Goal: Information Seeking & Learning: Learn about a topic

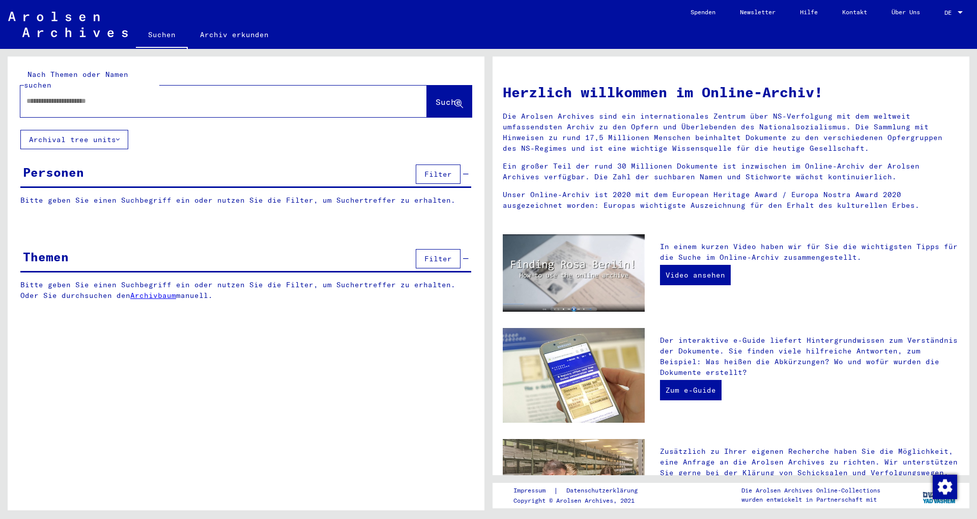
click at [171, 96] on input "text" at bounding box center [211, 101] width 370 height 11
type input "*"
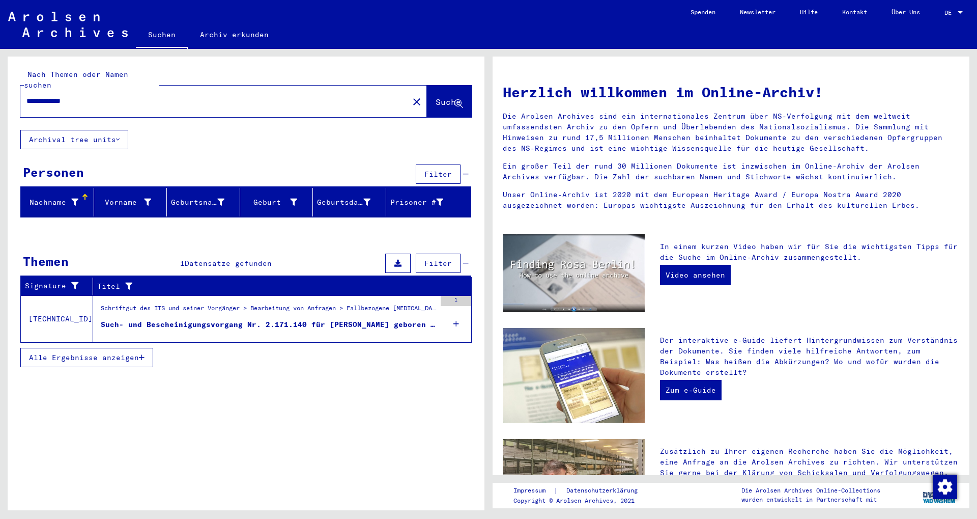
click at [80, 96] on input "**********" at bounding box center [211, 101] width 370 height 11
click at [371, 307] on figure "Schriftgut des ITS und seiner Vorgänger > Bearbeitung von Anfragen > Fallbezoge…" at bounding box center [268, 310] width 335 height 15
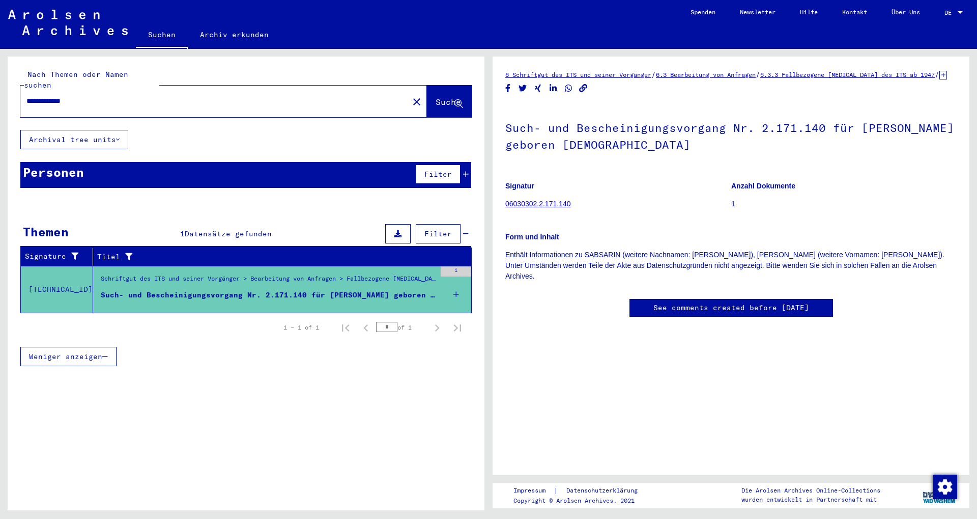
click at [232, 164] on div "Personen Filter" at bounding box center [245, 175] width 451 height 26
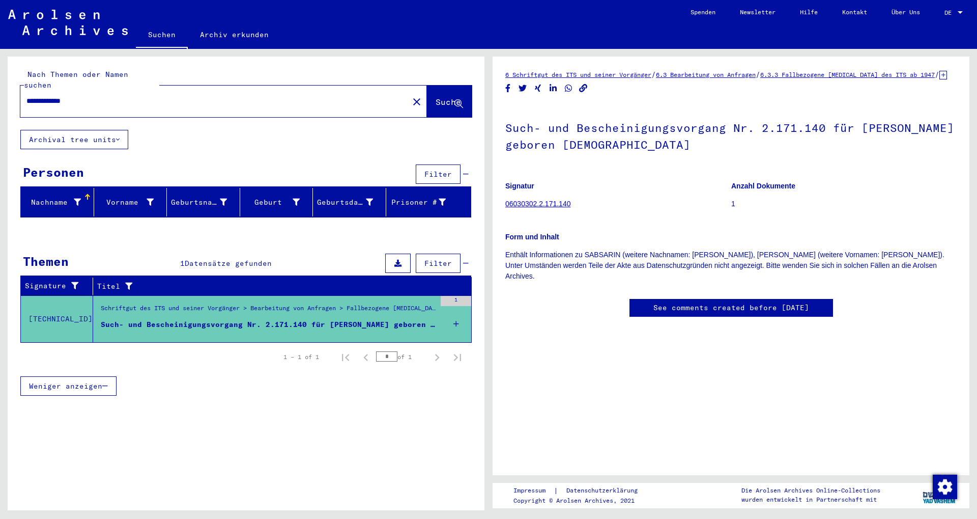
click at [144, 90] on div "**********" at bounding box center [211, 101] width 382 height 23
click at [140, 96] on input "**********" at bounding box center [214, 101] width 376 height 11
click at [141, 96] on input "**********" at bounding box center [214, 101] width 376 height 11
click at [143, 96] on input "**********" at bounding box center [214, 101] width 376 height 11
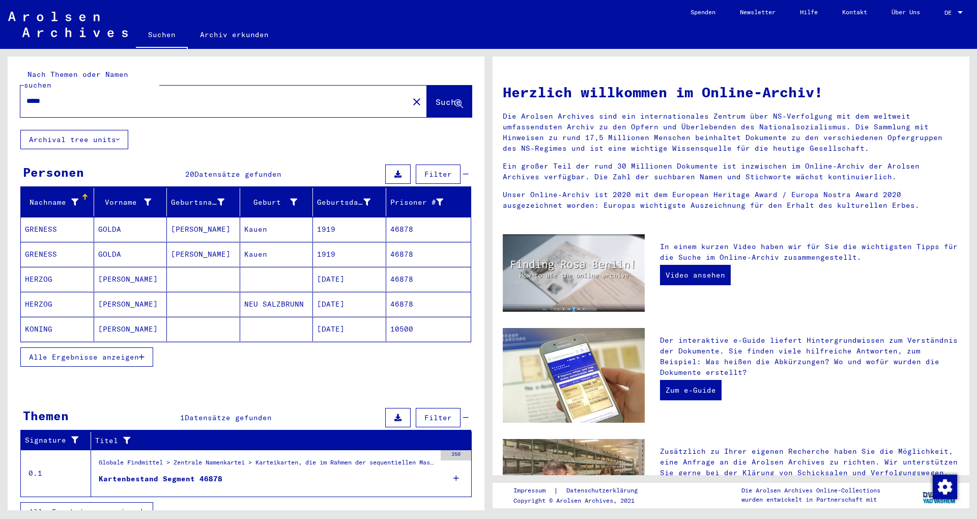
click at [102, 351] on button "Alle Ergebnisse anzeigen" at bounding box center [86, 356] width 133 height 19
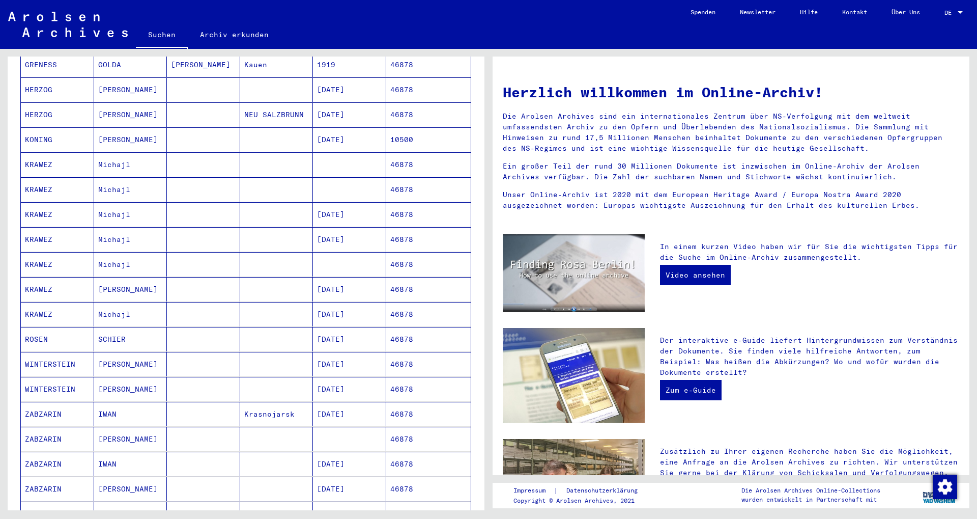
scroll to position [220, 0]
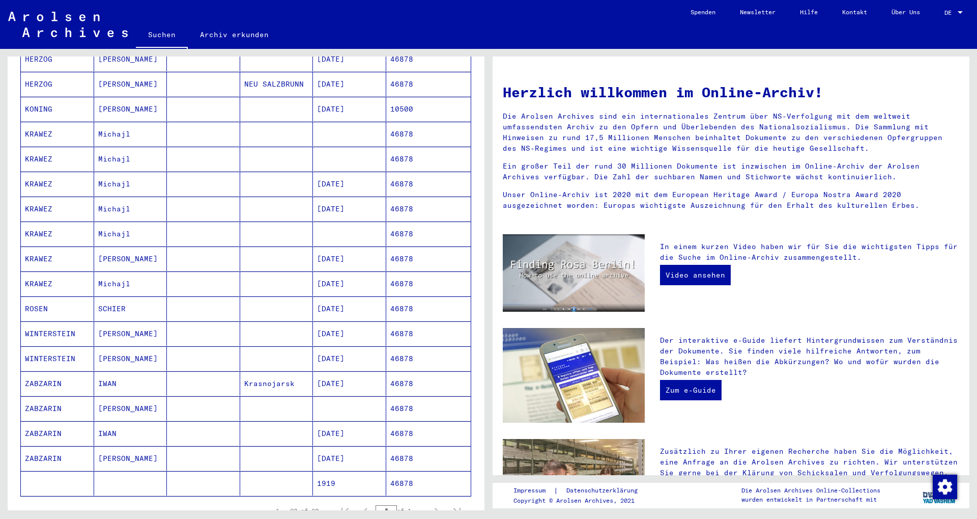
click at [72, 375] on mat-cell "ZABZARIN" at bounding box center [57, 383] width 73 height 24
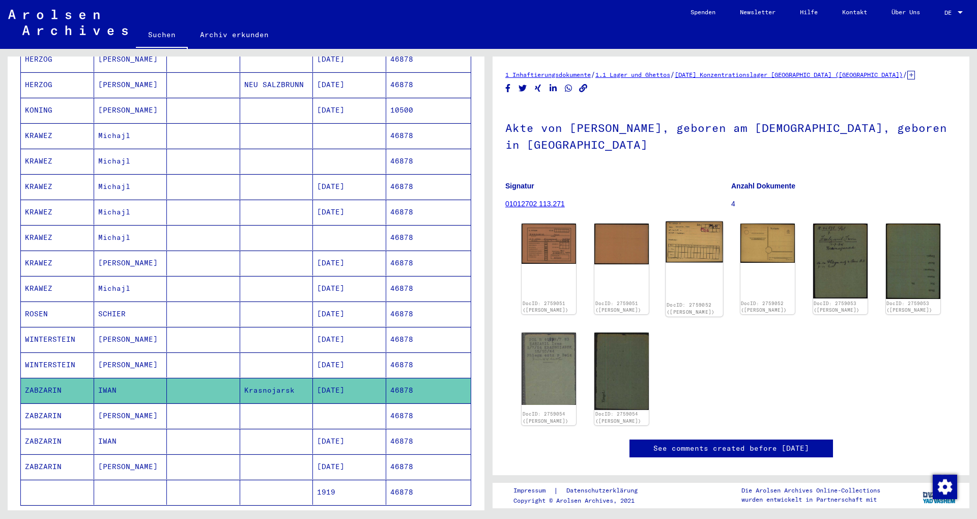
click at [717, 243] on img at bounding box center [695, 241] width 58 height 41
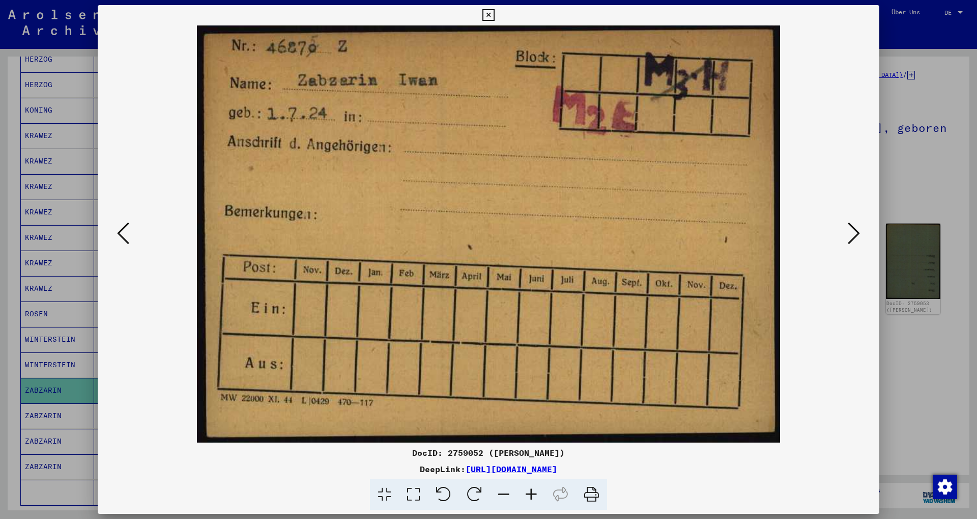
click at [922, 176] on div at bounding box center [488, 259] width 977 height 519
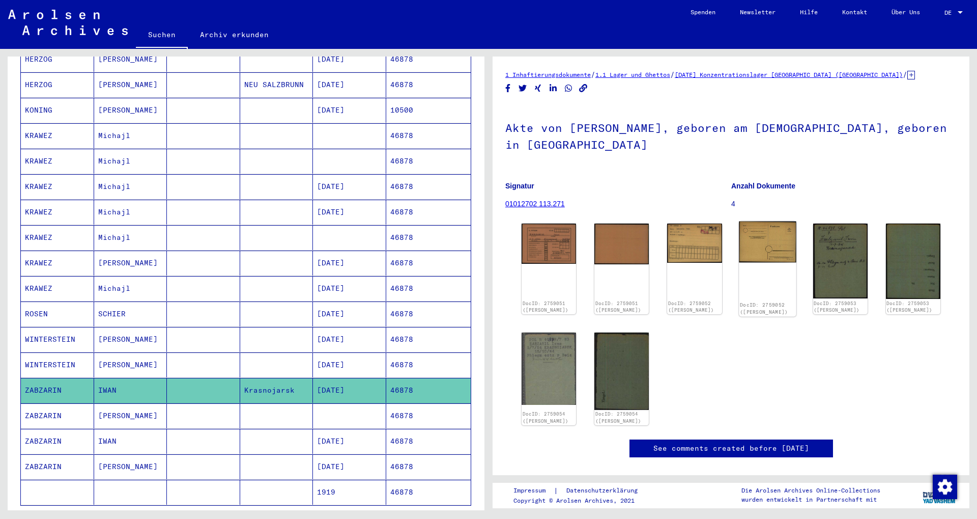
click at [767, 252] on img at bounding box center [768, 241] width 58 height 41
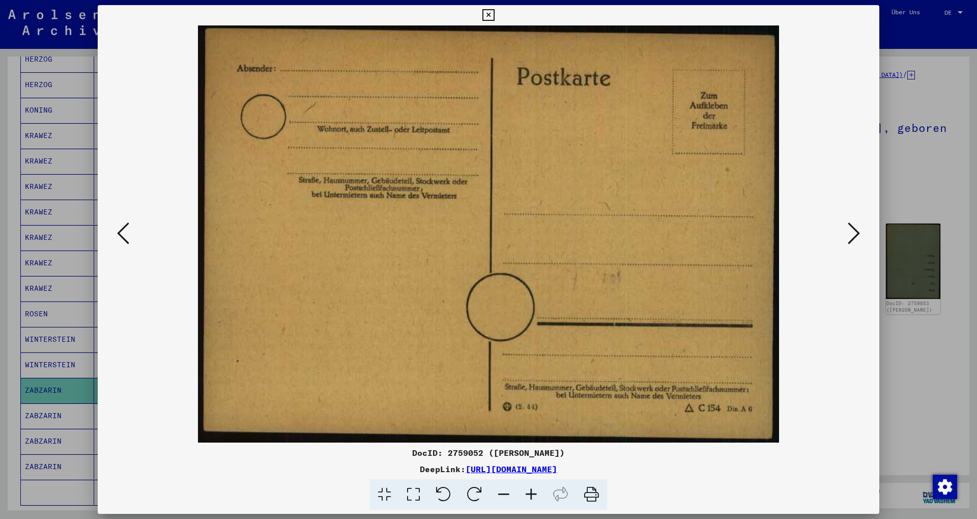
click at [957, 137] on div at bounding box center [488, 259] width 977 height 519
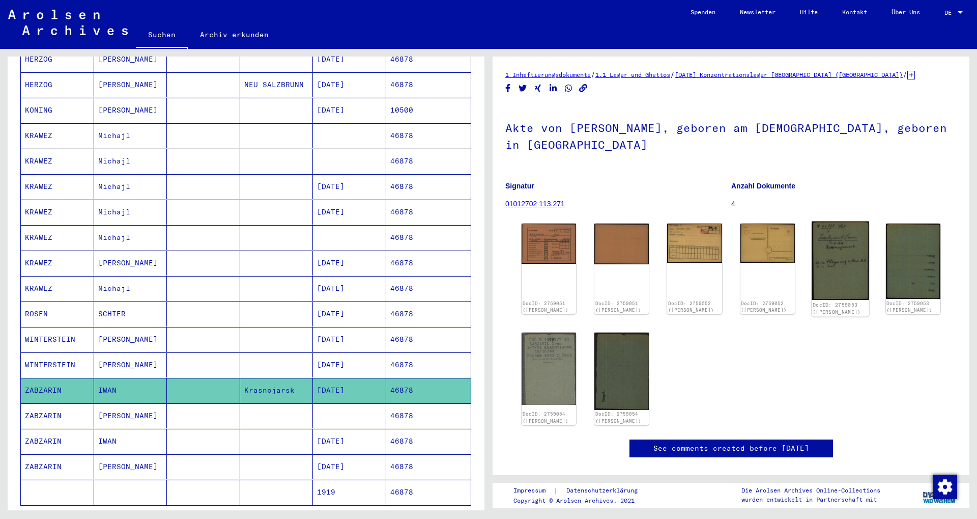
click at [860, 256] on img at bounding box center [841, 260] width 58 height 78
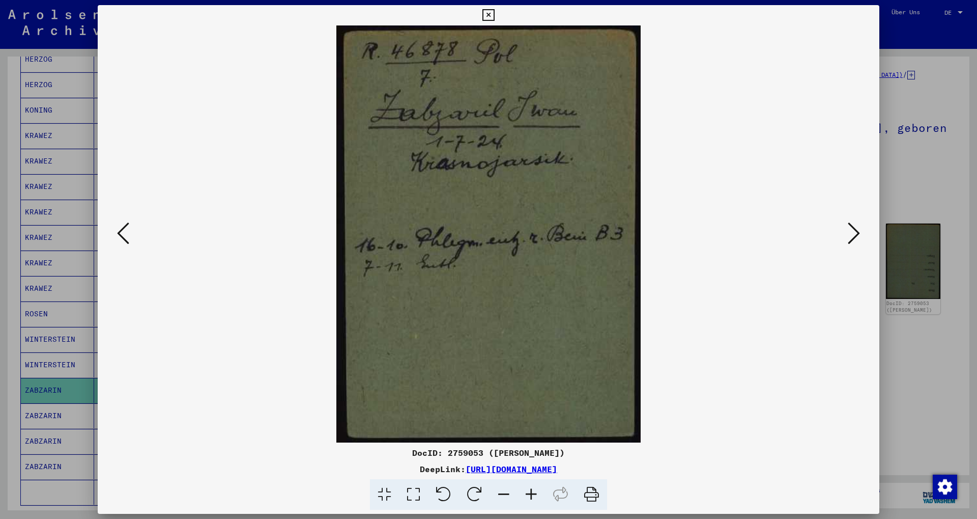
click at [862, 234] on button at bounding box center [854, 233] width 18 height 29
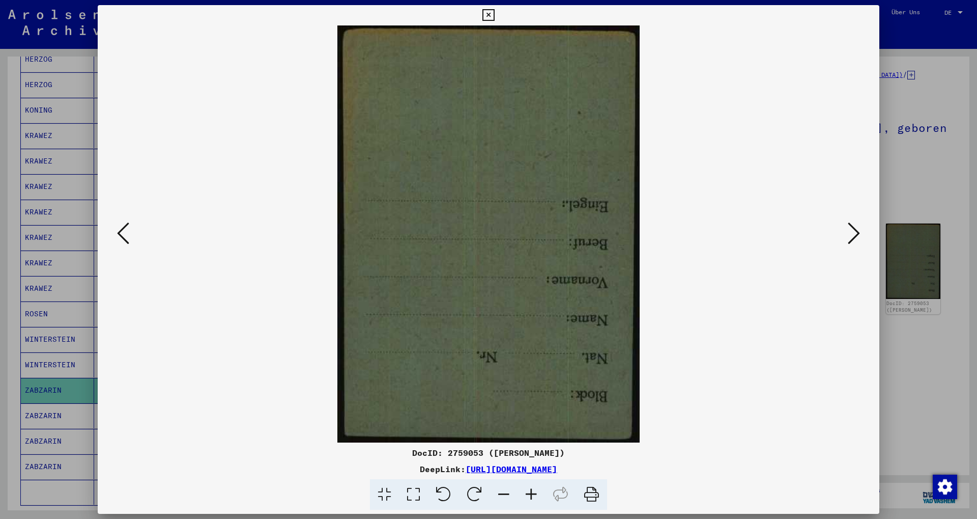
click at [862, 234] on button at bounding box center [854, 233] width 18 height 29
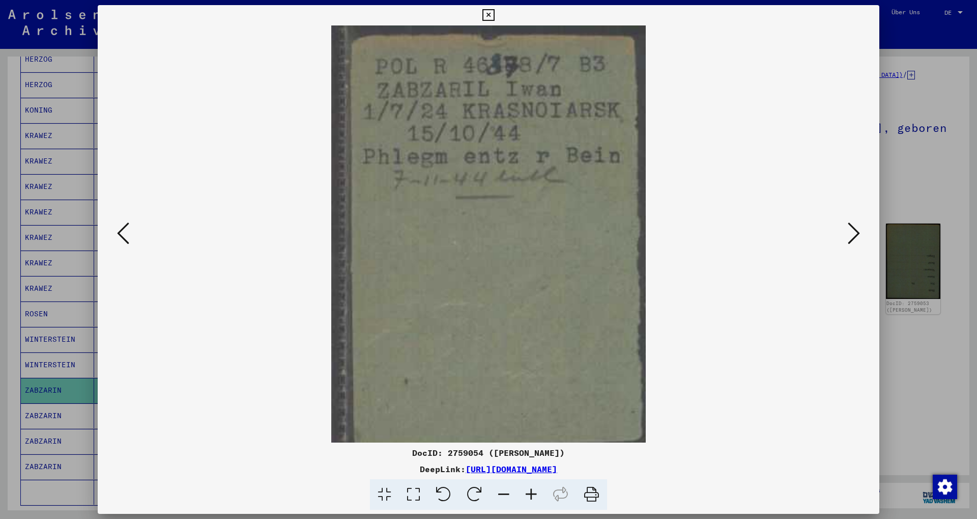
click at [862, 232] on button at bounding box center [854, 233] width 18 height 29
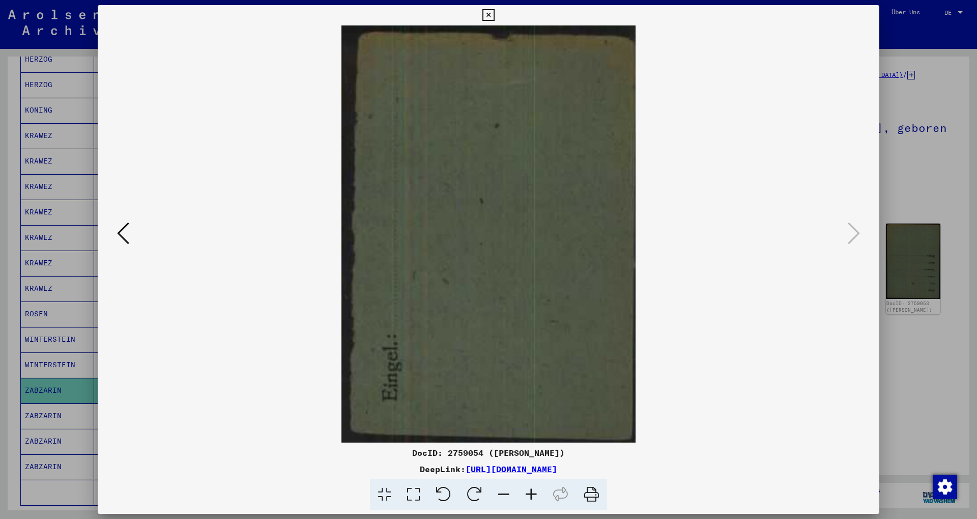
click at [910, 161] on div at bounding box center [488, 259] width 977 height 519
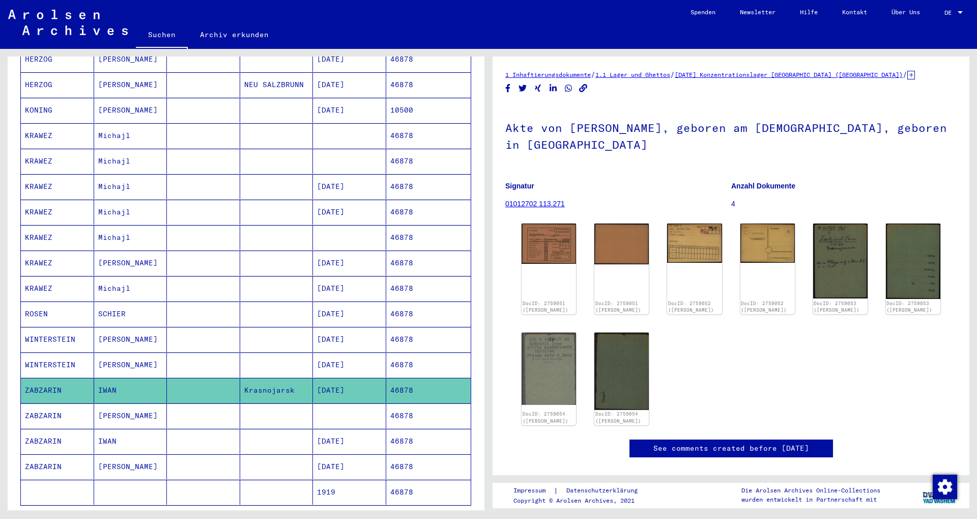
click at [89, 403] on mat-cell "ZABZARIN" at bounding box center [57, 415] width 73 height 25
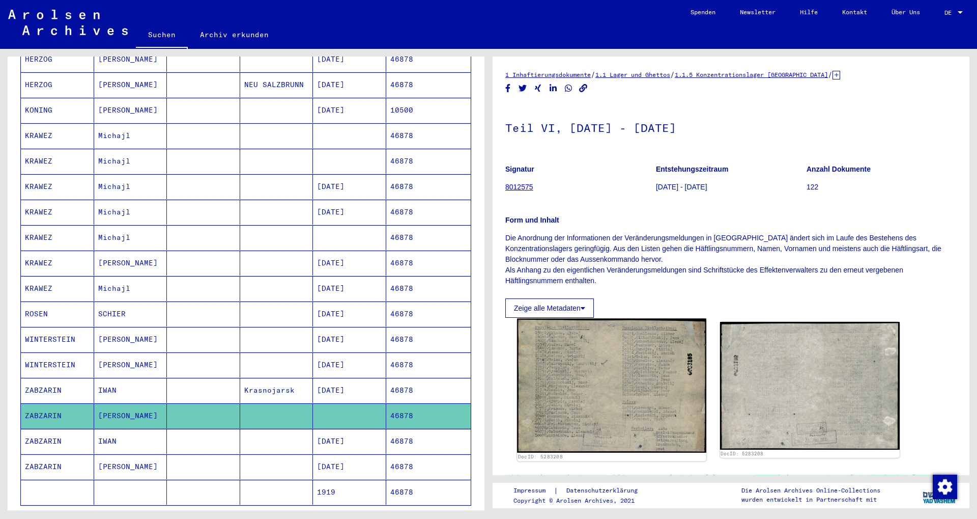
click at [581, 363] on img at bounding box center [611, 386] width 189 height 134
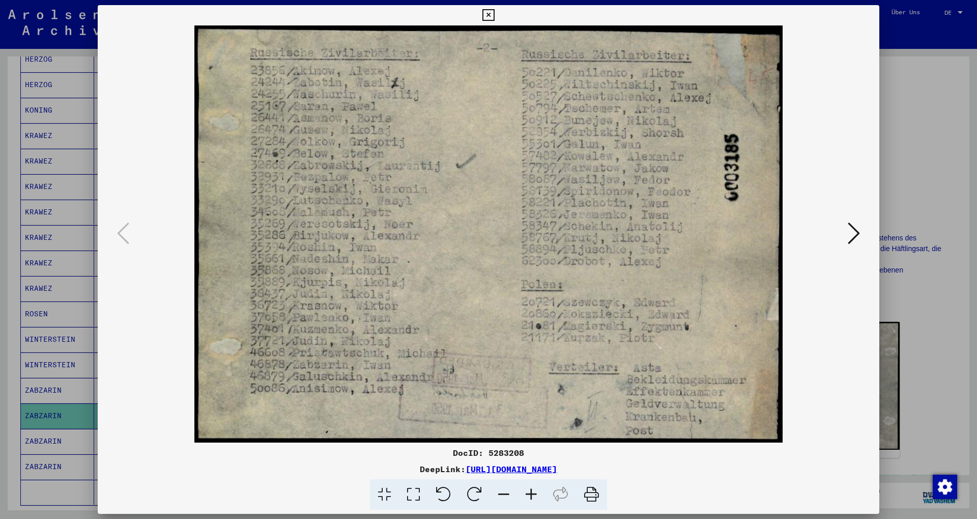
click at [888, 123] on div at bounding box center [488, 259] width 977 height 519
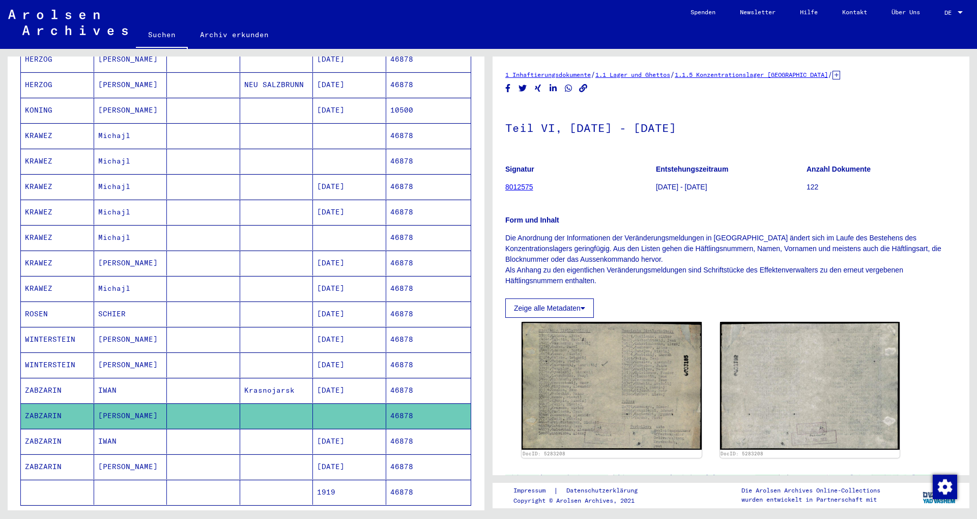
click at [126, 442] on mat-cell "IWAN" at bounding box center [130, 441] width 73 height 25
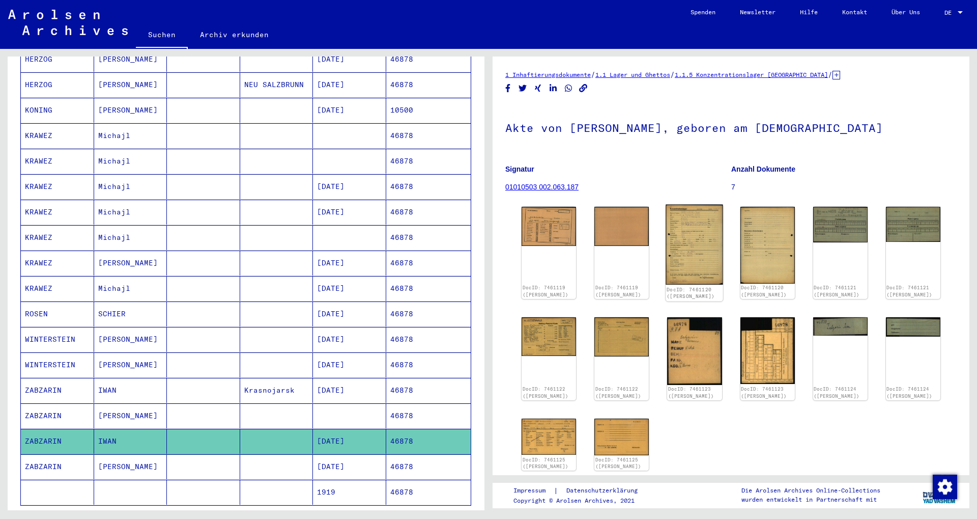
click at [676, 230] on img at bounding box center [695, 245] width 58 height 80
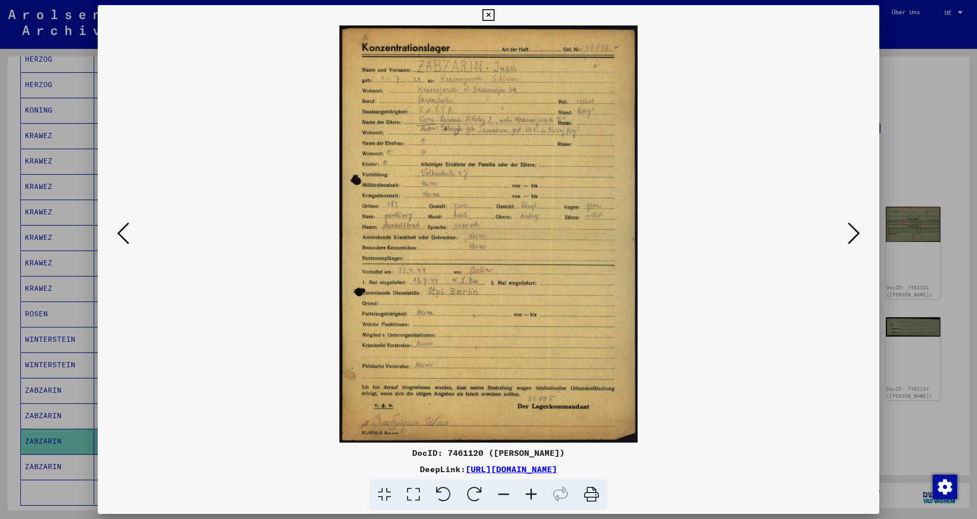
click at [841, 233] on img at bounding box center [488, 233] width 713 height 417
click at [852, 236] on icon at bounding box center [854, 233] width 12 height 24
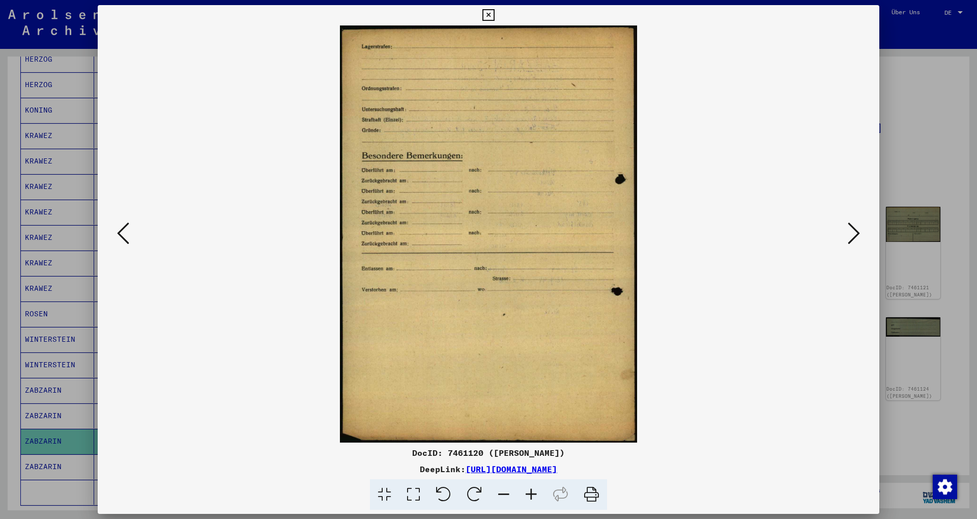
click at [852, 236] on icon at bounding box center [854, 233] width 12 height 24
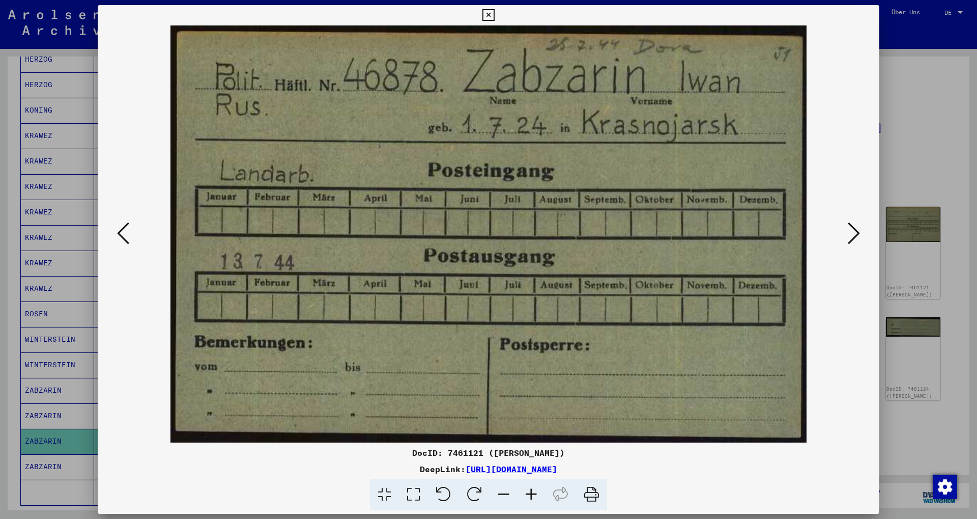
click at [851, 236] on icon at bounding box center [854, 233] width 12 height 24
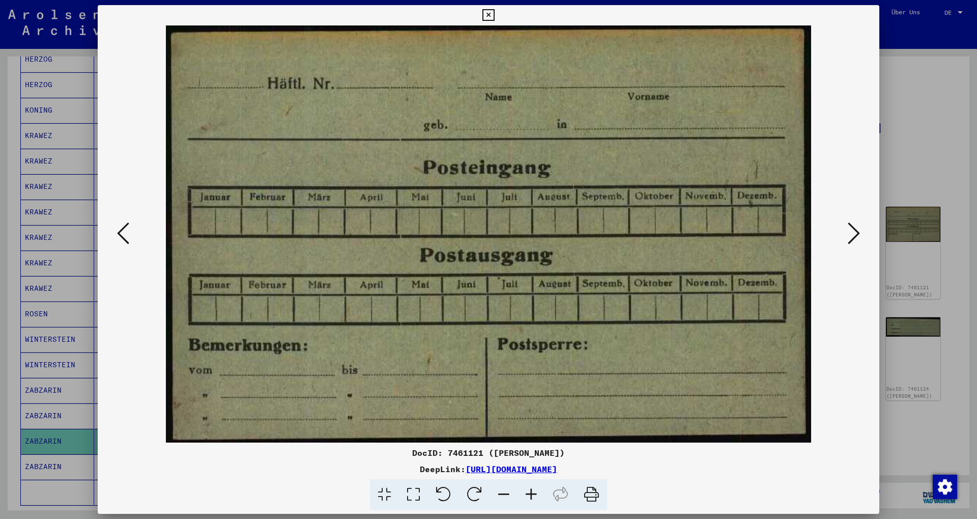
click at [851, 236] on icon at bounding box center [854, 233] width 12 height 24
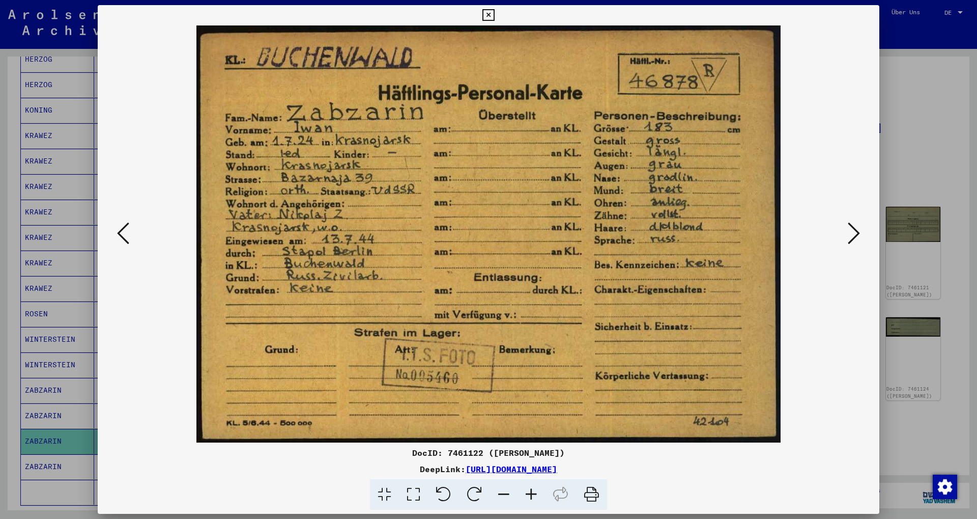
click at [851, 236] on icon at bounding box center [854, 233] width 12 height 24
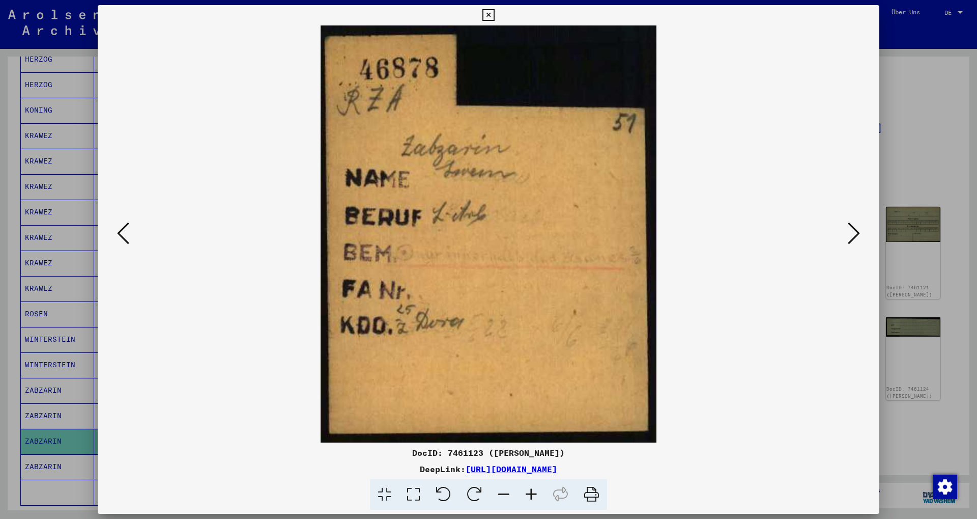
click at [851, 236] on icon at bounding box center [854, 233] width 12 height 24
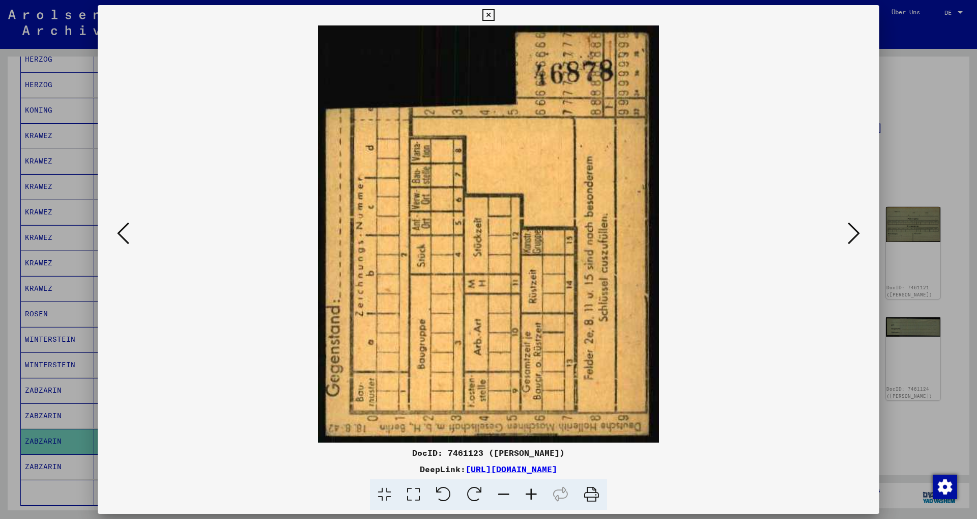
click at [851, 236] on icon at bounding box center [854, 233] width 12 height 24
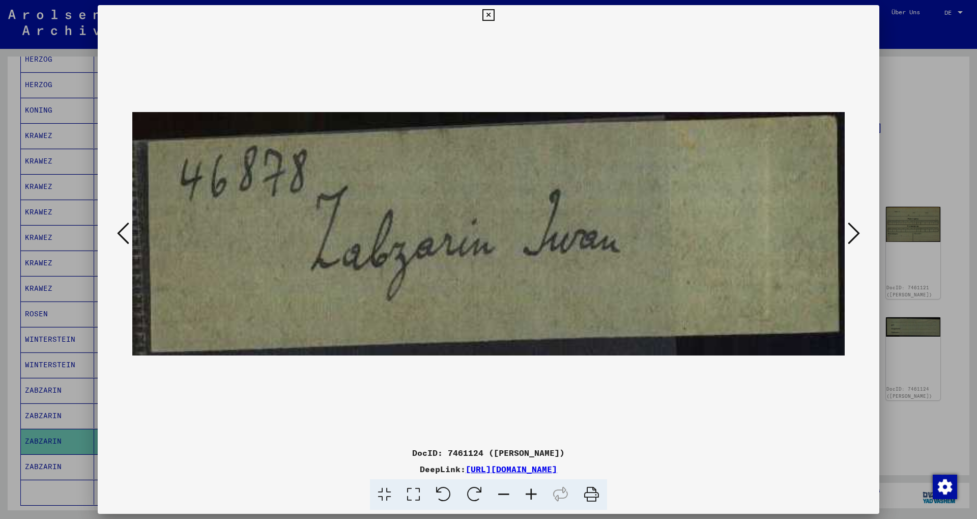
click at [851, 236] on icon at bounding box center [854, 233] width 12 height 24
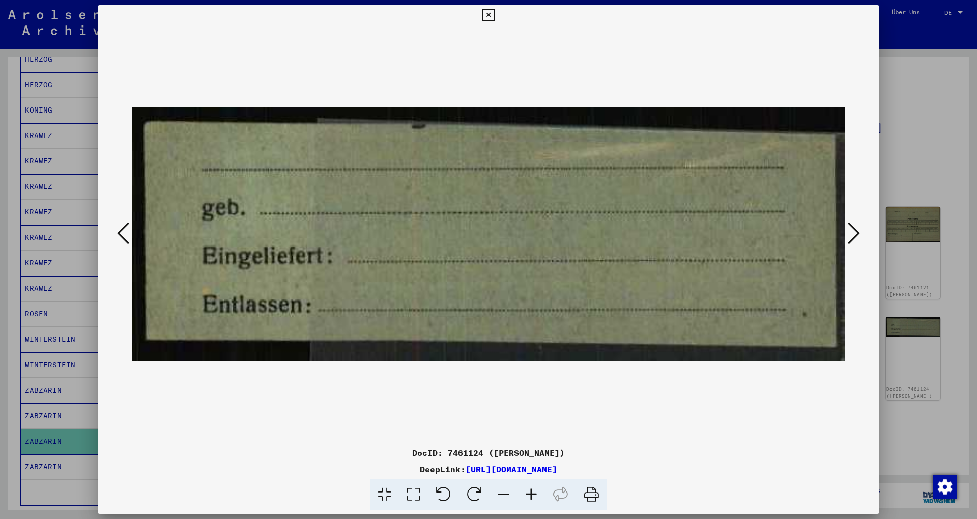
click at [851, 236] on icon at bounding box center [854, 233] width 12 height 24
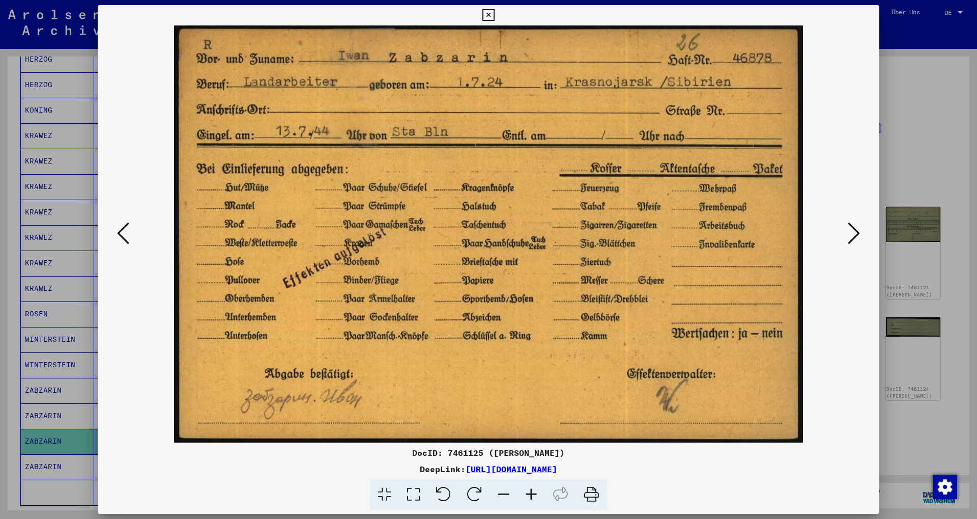
click at [851, 236] on icon at bounding box center [854, 233] width 12 height 24
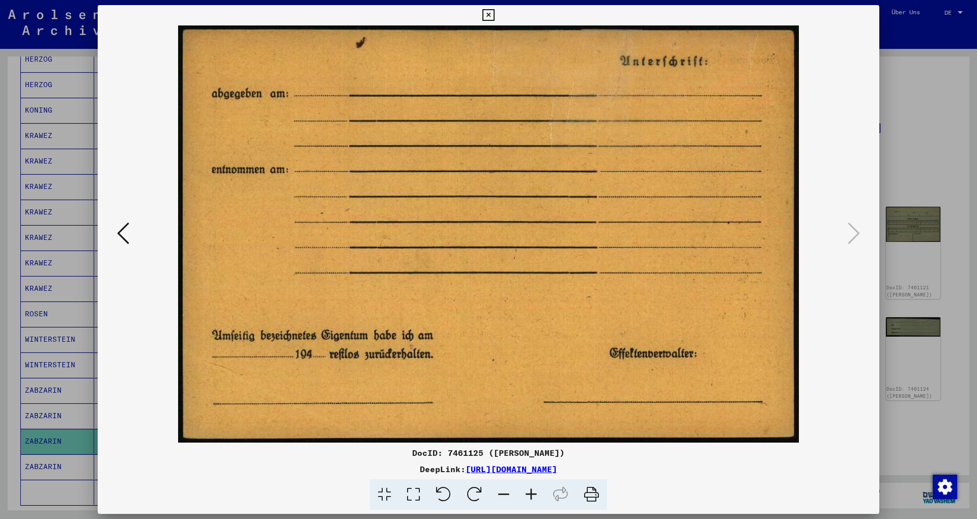
click at [902, 154] on div at bounding box center [488, 259] width 977 height 519
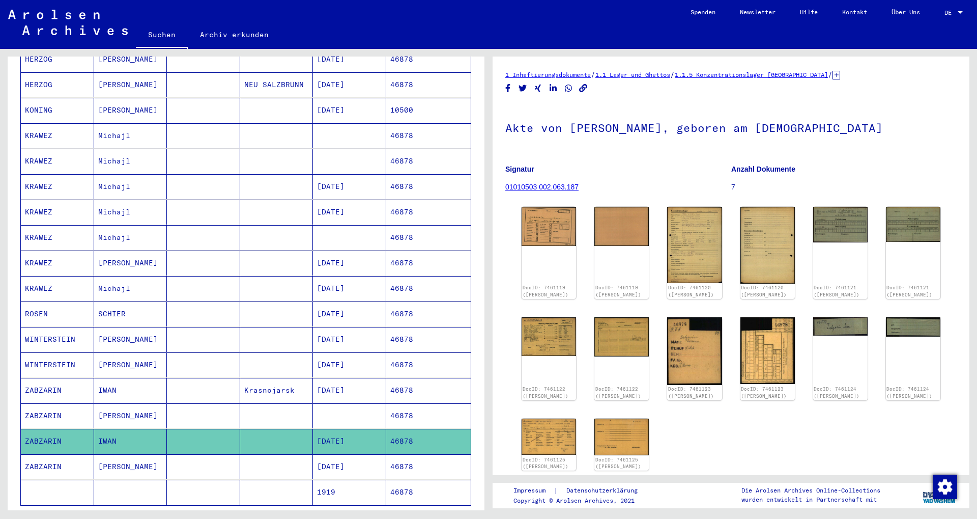
click at [160, 454] on mat-cell "[PERSON_NAME]" at bounding box center [130, 466] width 73 height 25
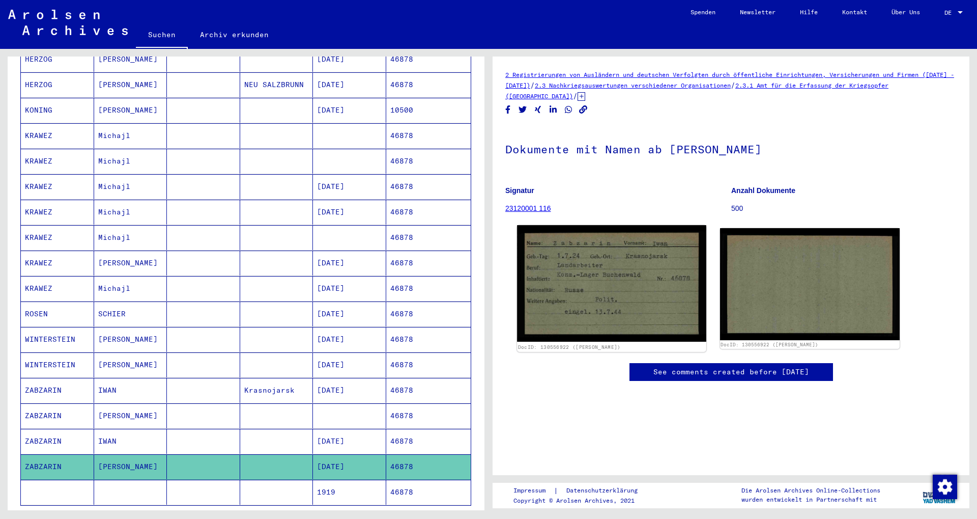
click at [611, 265] on img at bounding box center [611, 283] width 189 height 117
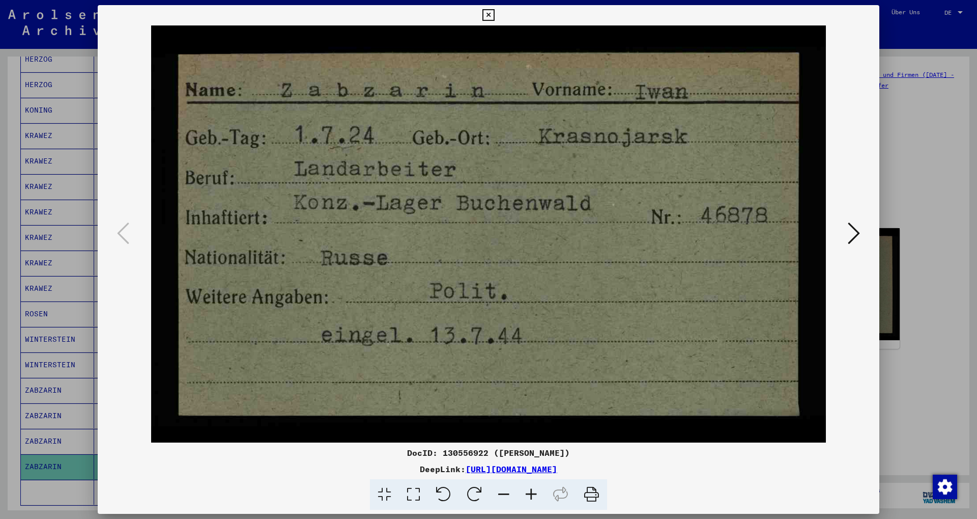
click at [899, 133] on div at bounding box center [488, 259] width 977 height 519
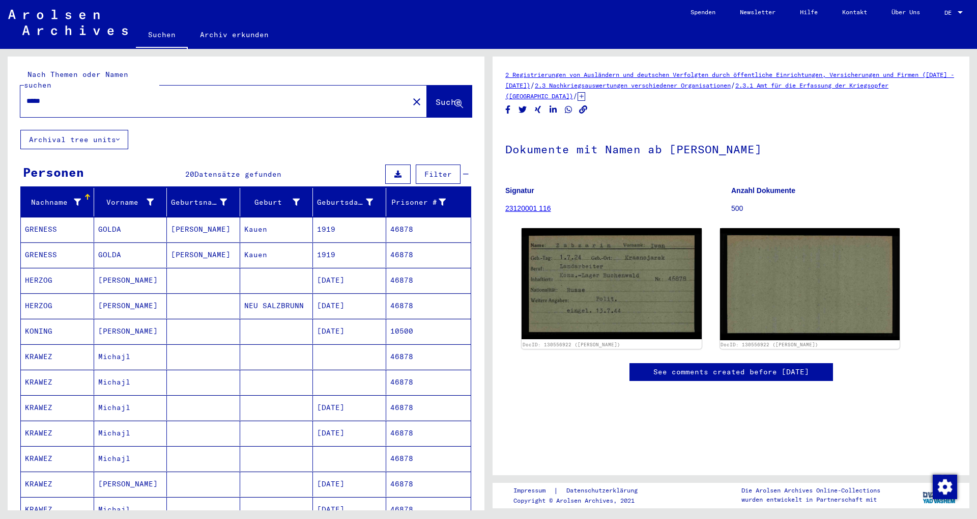
click at [131, 96] on input "*****" at bounding box center [214, 101] width 376 height 11
type input "********"
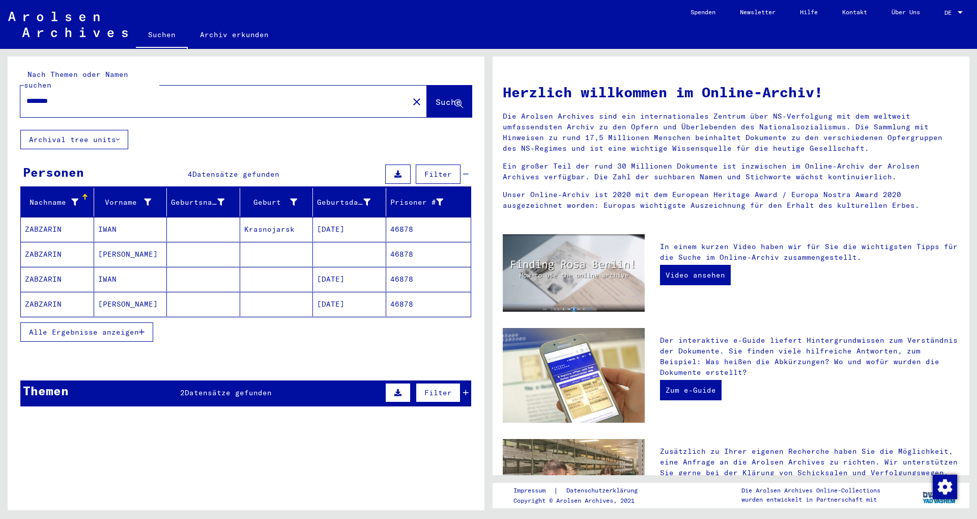
click at [113, 292] on mat-cell "[PERSON_NAME]" at bounding box center [130, 304] width 73 height 24
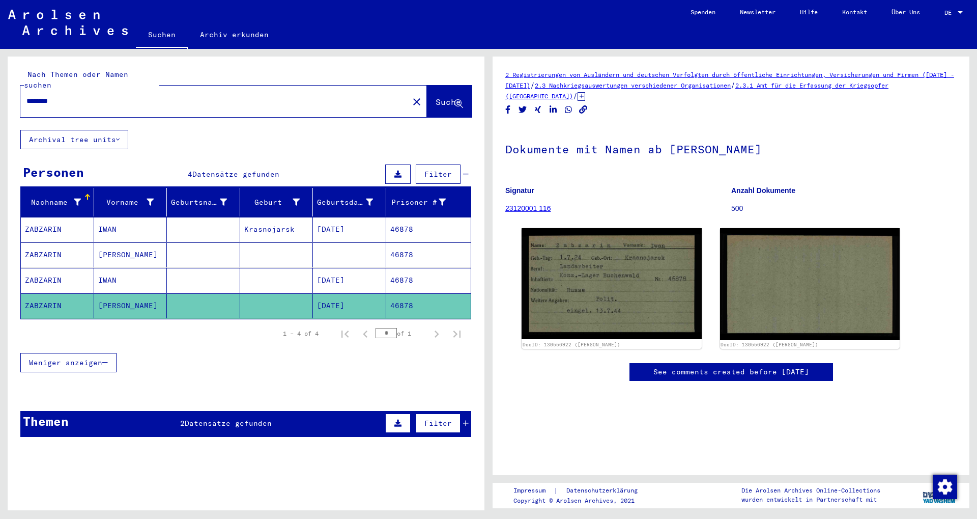
click at [137, 227] on mat-cell "IWAN" at bounding box center [130, 229] width 73 height 25
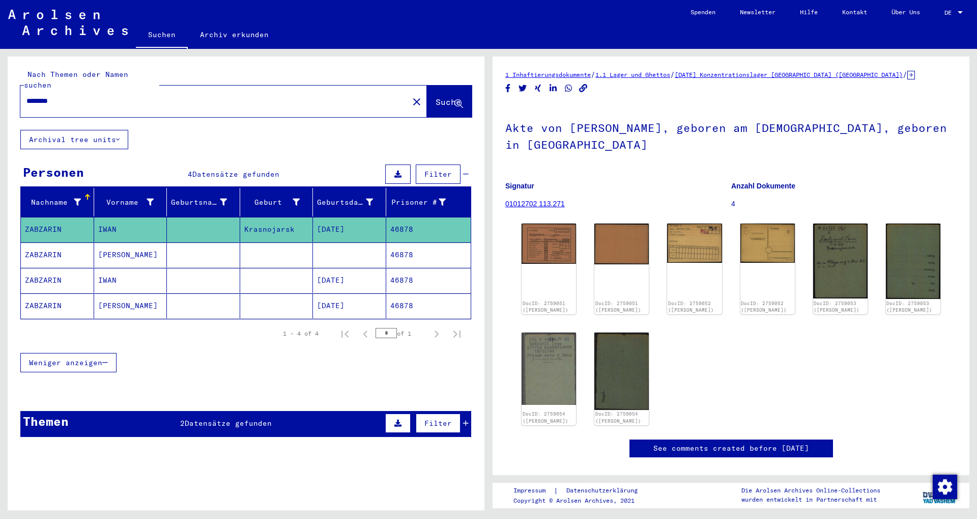
click at [154, 242] on mat-cell "[PERSON_NAME]" at bounding box center [130, 254] width 73 height 25
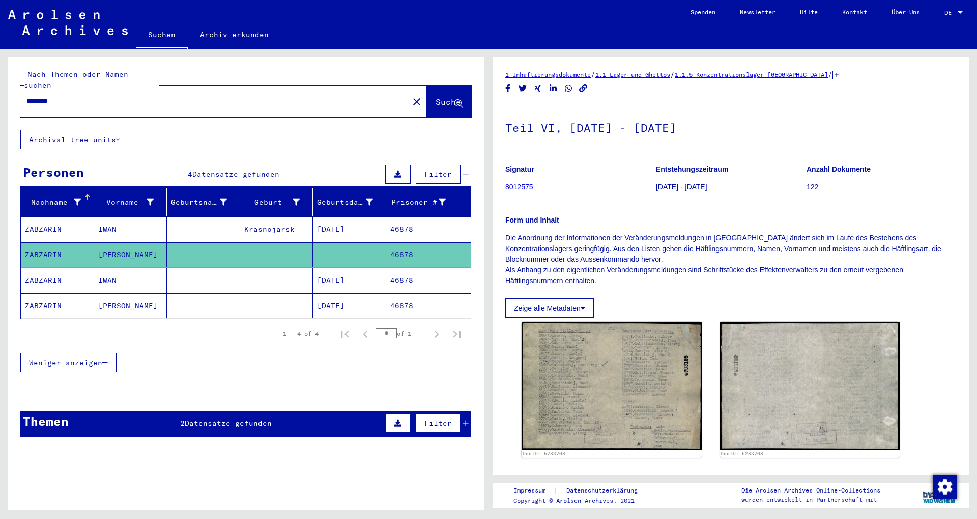
click at [42, 268] on mat-cell "ZABZARIN" at bounding box center [57, 280] width 73 height 25
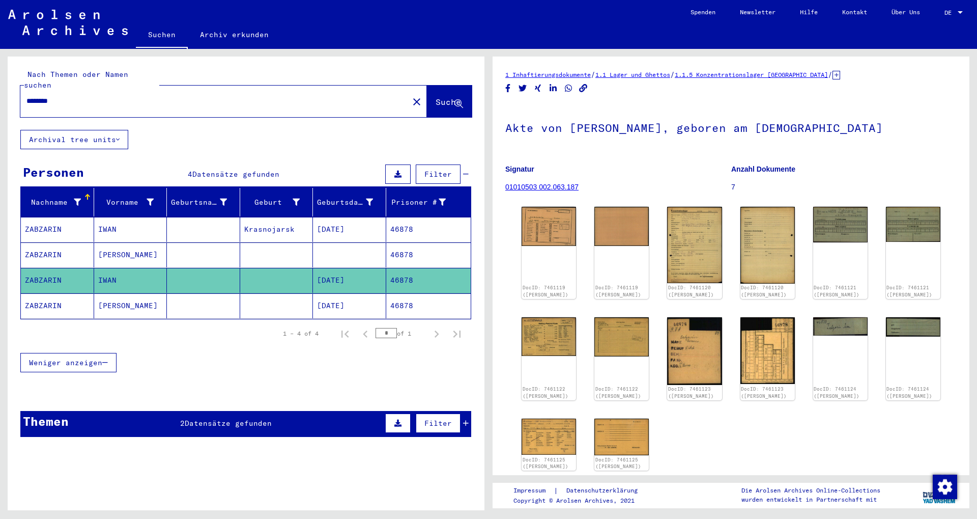
click at [106, 293] on mat-cell "[PERSON_NAME]" at bounding box center [130, 305] width 73 height 25
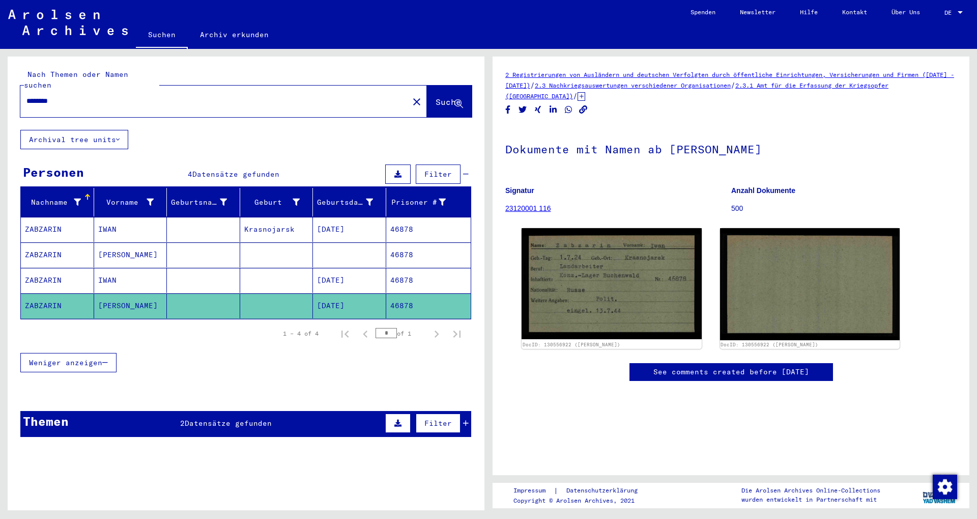
click at [105, 242] on mat-cell "[PERSON_NAME]" at bounding box center [130, 254] width 73 height 25
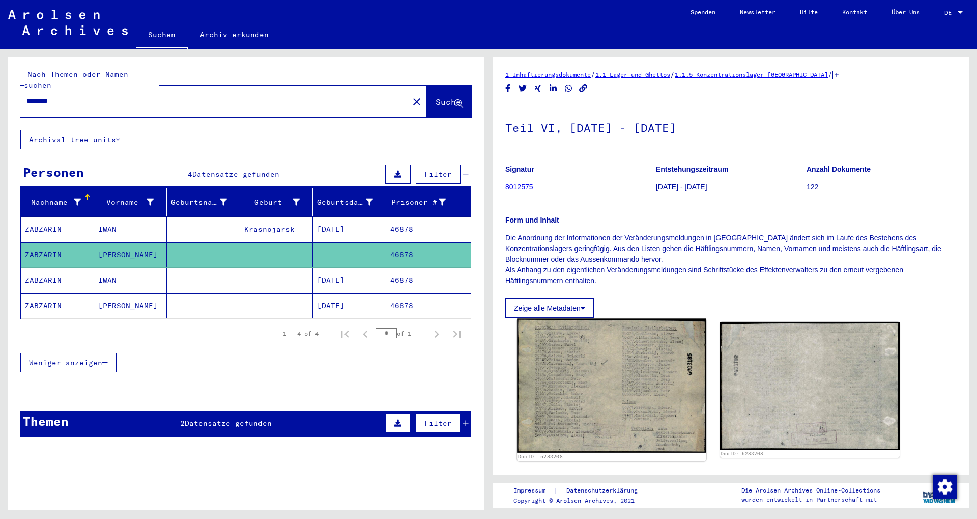
click at [576, 388] on img at bounding box center [611, 386] width 189 height 134
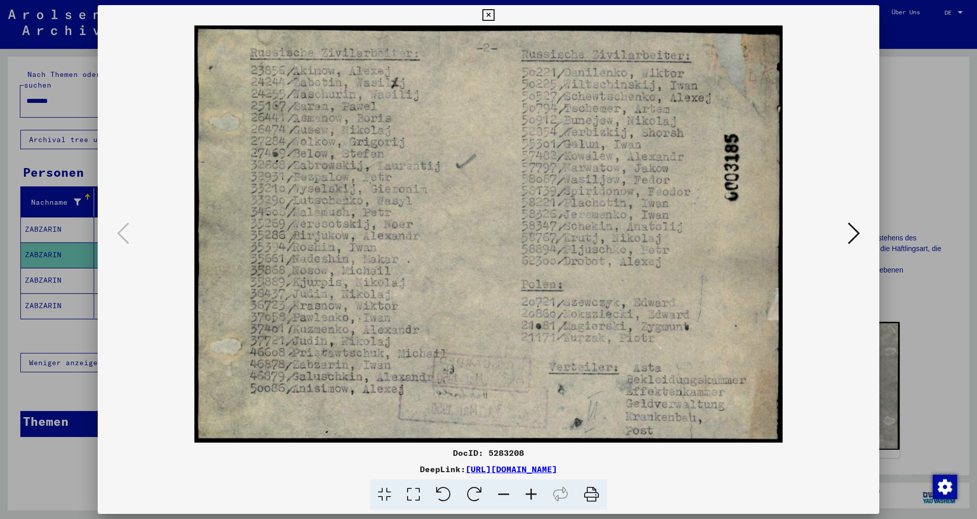
click at [894, 181] on div at bounding box center [488, 259] width 977 height 519
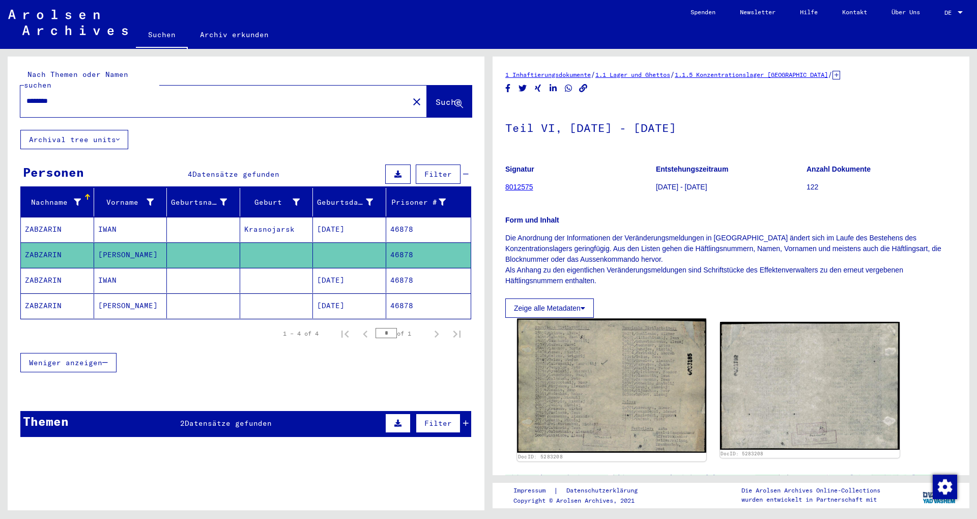
click at [609, 391] on img at bounding box center [611, 386] width 189 height 134
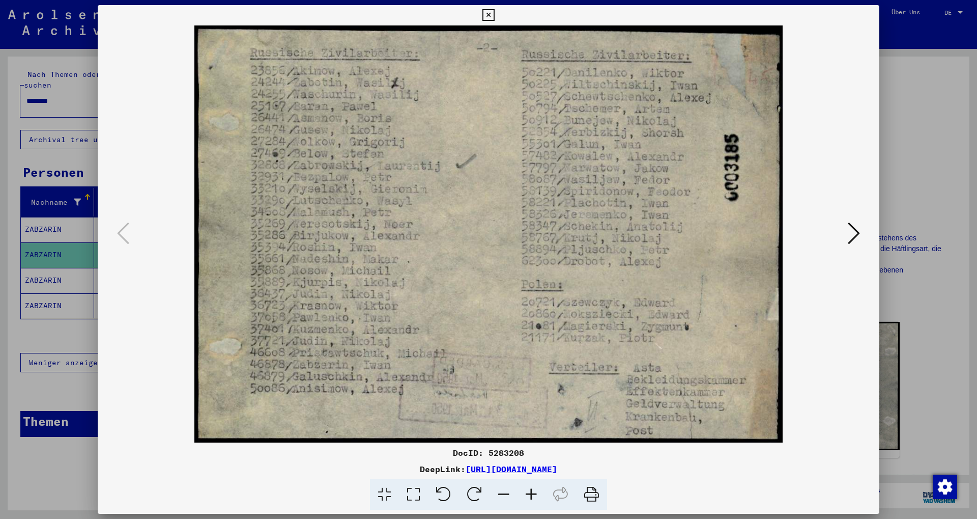
click at [904, 149] on div at bounding box center [488, 259] width 977 height 519
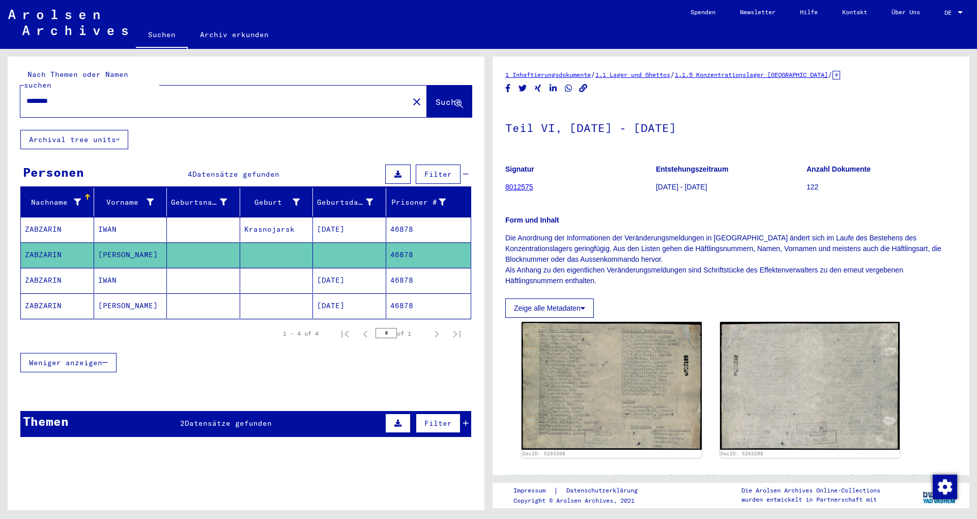
click at [132, 221] on mat-cell "IWAN" at bounding box center [130, 229] width 73 height 25
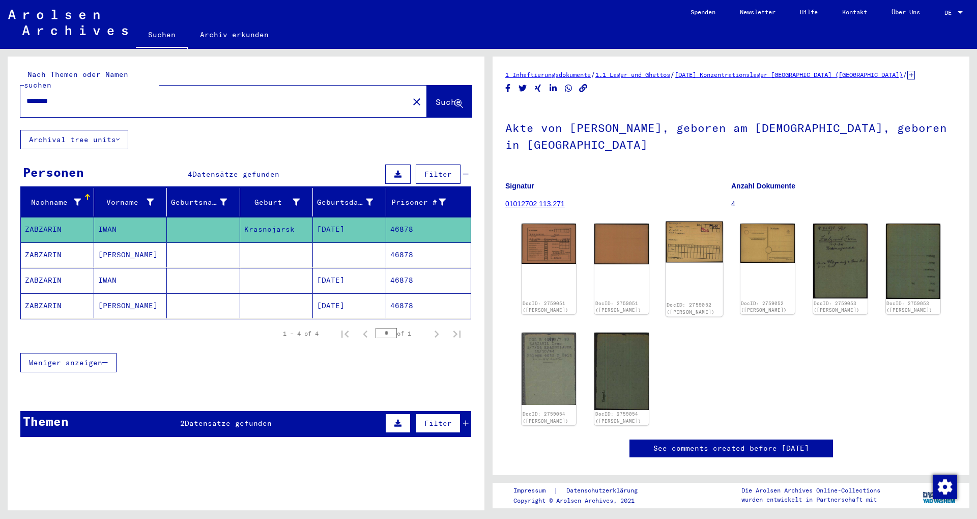
click at [688, 247] on img at bounding box center [695, 241] width 58 height 41
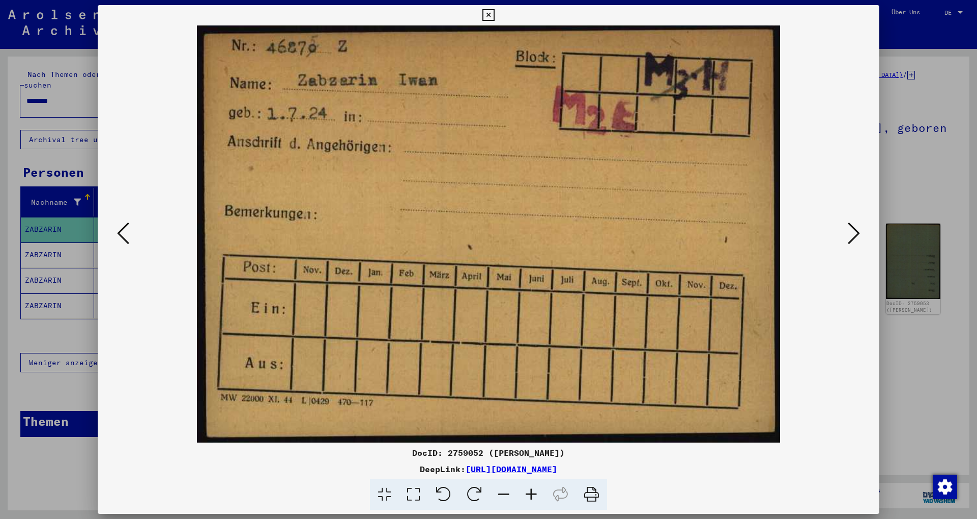
click at [852, 222] on button at bounding box center [854, 233] width 18 height 29
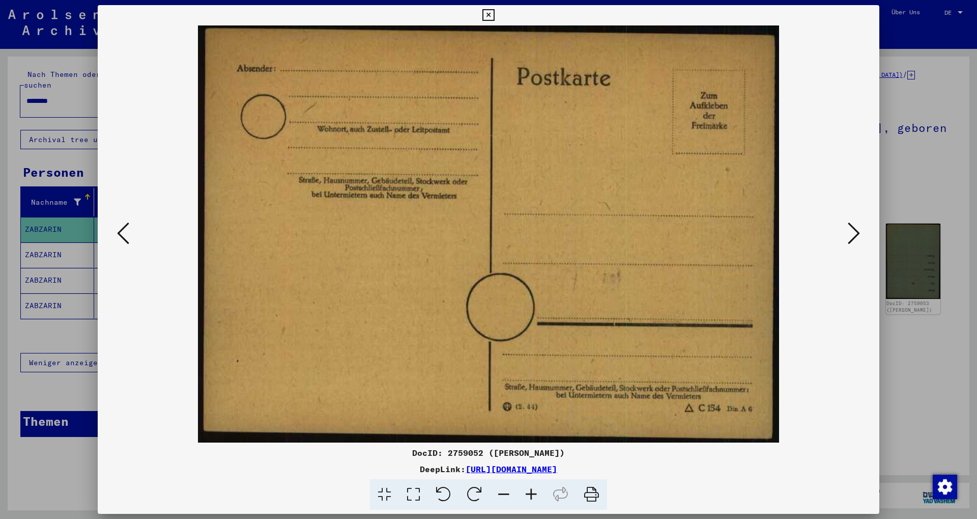
click at [854, 222] on button at bounding box center [854, 233] width 18 height 29
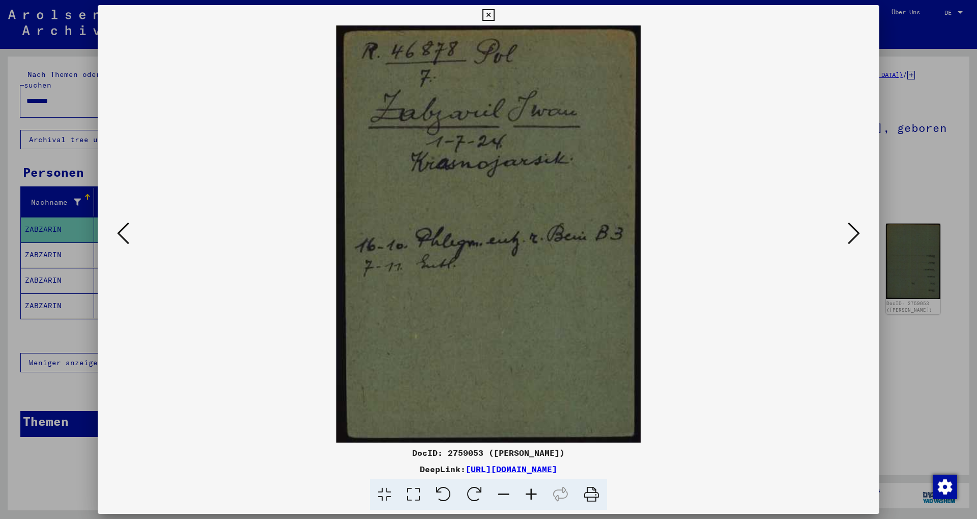
click at [48, 334] on div at bounding box center [488, 259] width 977 height 519
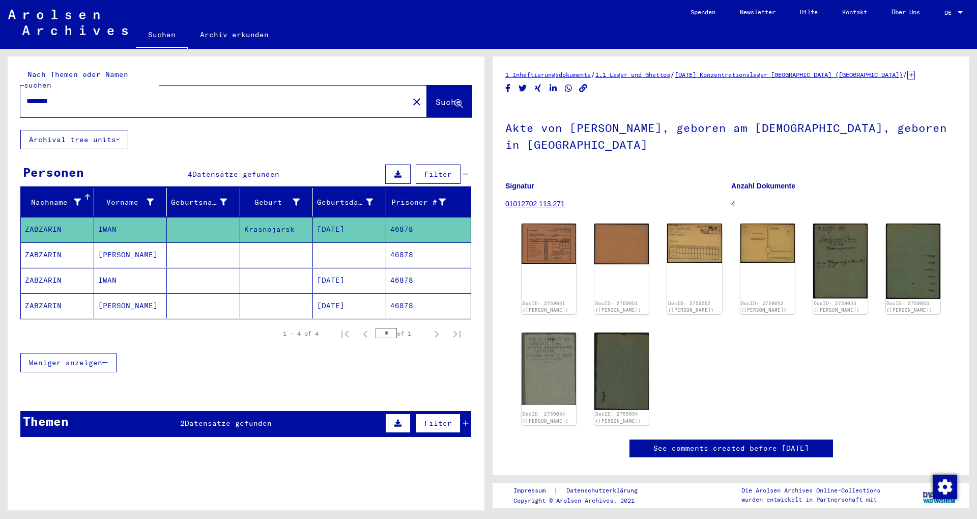
click at [59, 278] on mat-cell "ZABZARIN" at bounding box center [57, 280] width 73 height 25
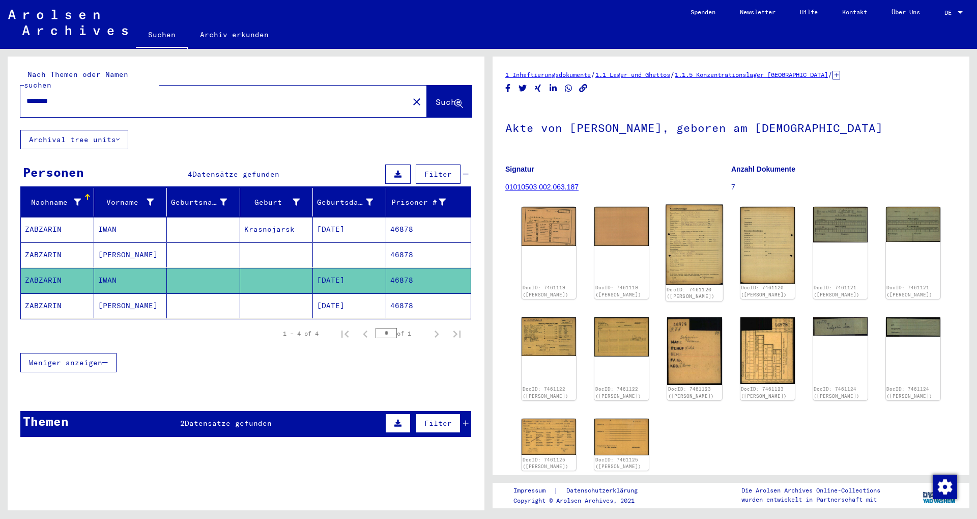
click at [679, 217] on img at bounding box center [695, 245] width 58 height 80
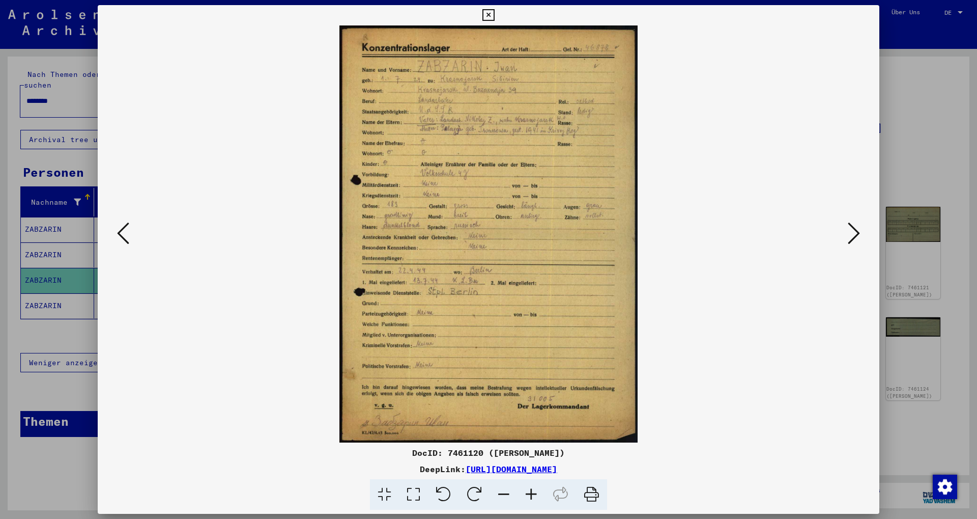
click at [855, 223] on icon at bounding box center [854, 233] width 12 height 24
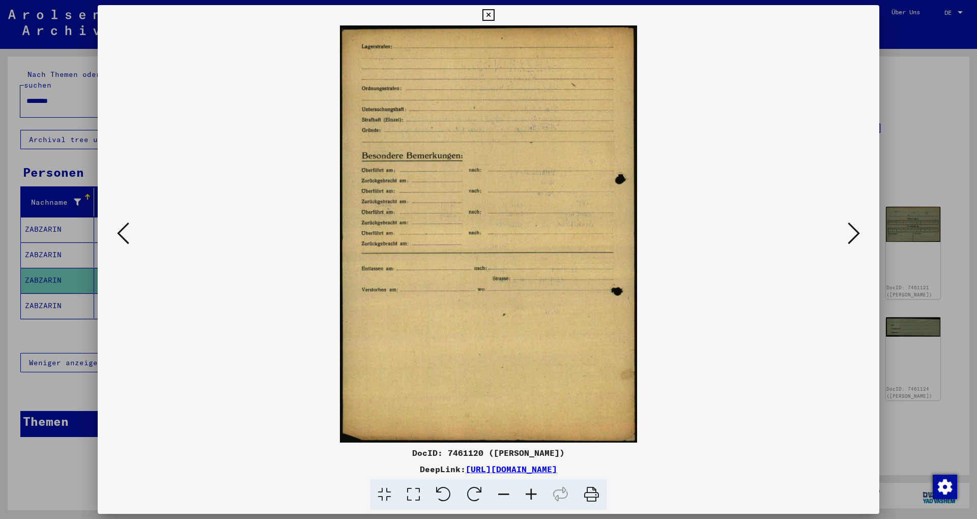
click at [855, 223] on icon at bounding box center [854, 233] width 12 height 24
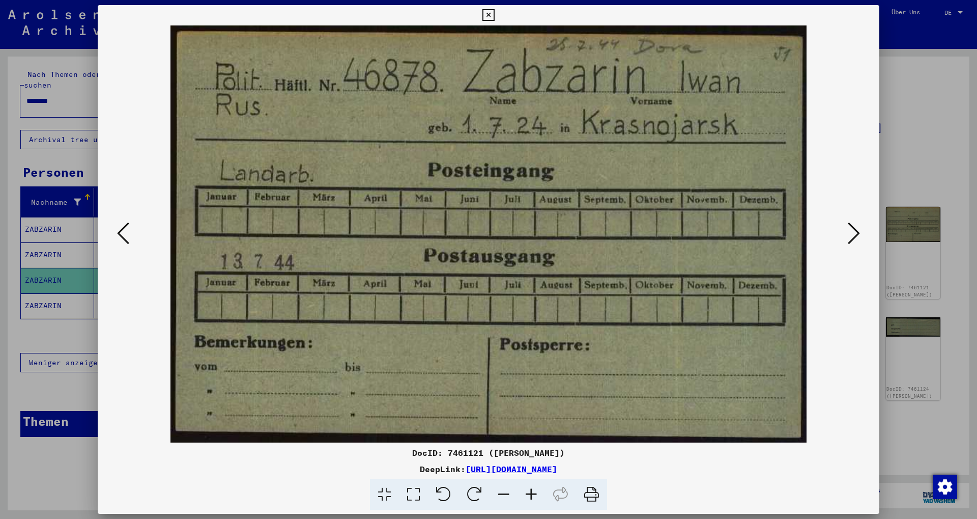
click at [858, 232] on icon at bounding box center [854, 233] width 12 height 24
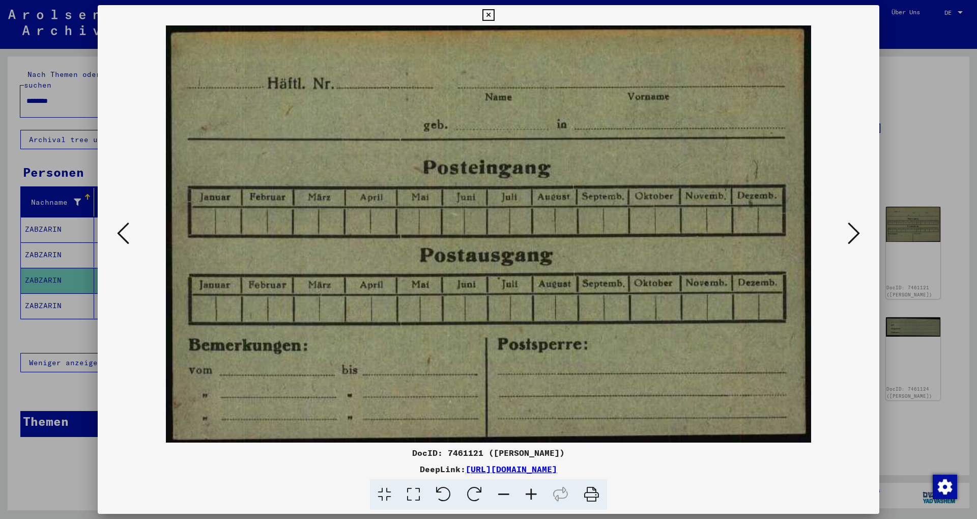
click at [858, 232] on icon at bounding box center [854, 233] width 12 height 24
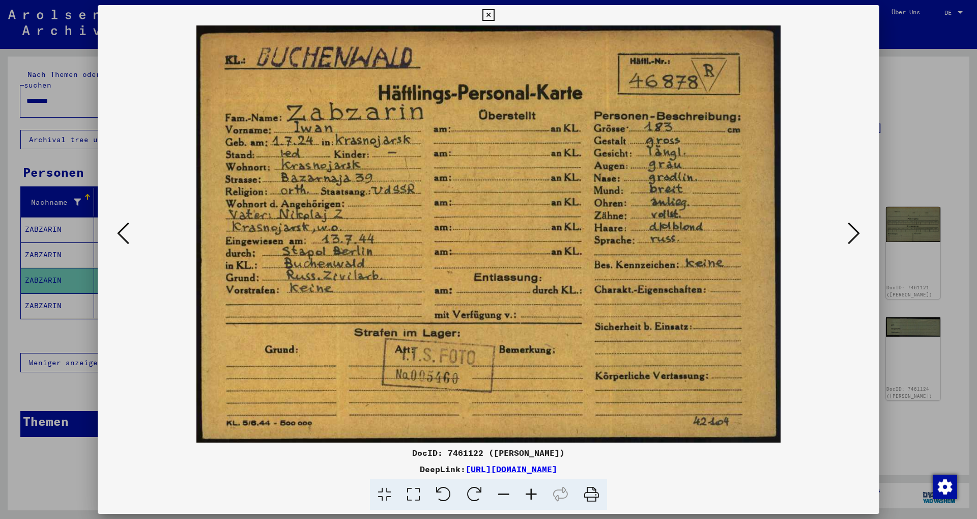
click at [857, 236] on icon at bounding box center [854, 233] width 12 height 24
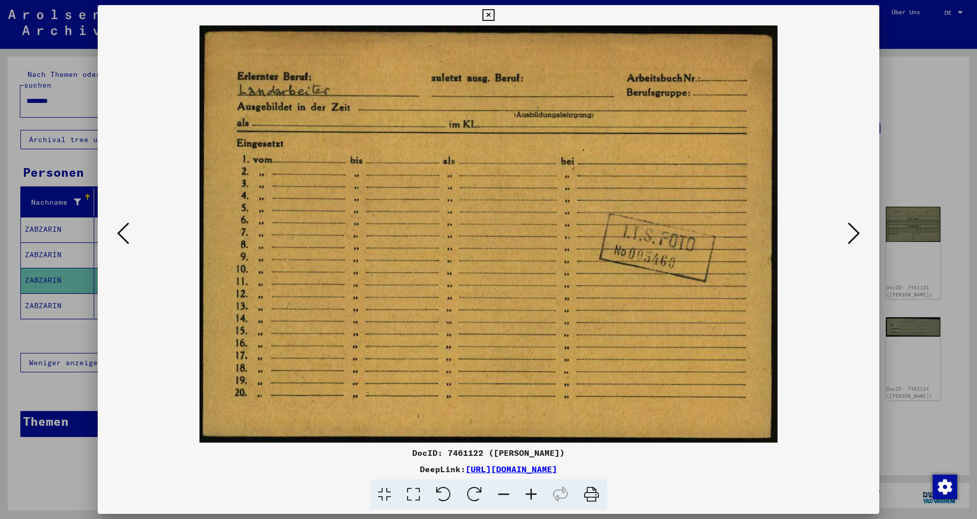
click at [857, 236] on icon at bounding box center [854, 233] width 12 height 24
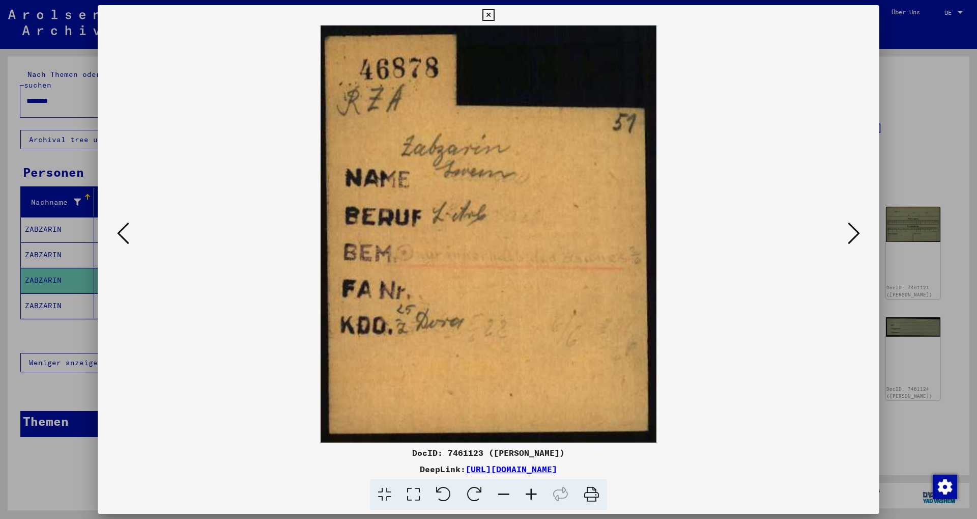
click at [857, 236] on icon at bounding box center [854, 233] width 12 height 24
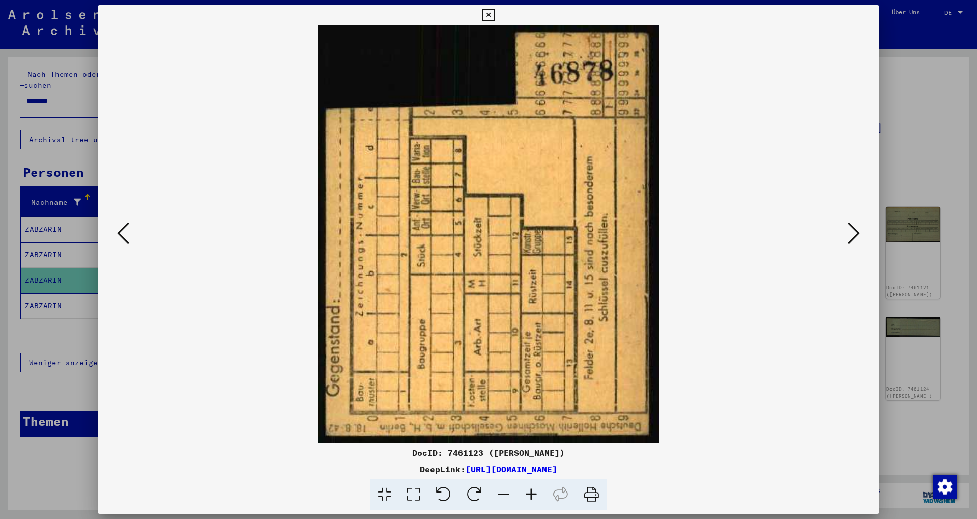
click at [857, 236] on icon at bounding box center [854, 233] width 12 height 24
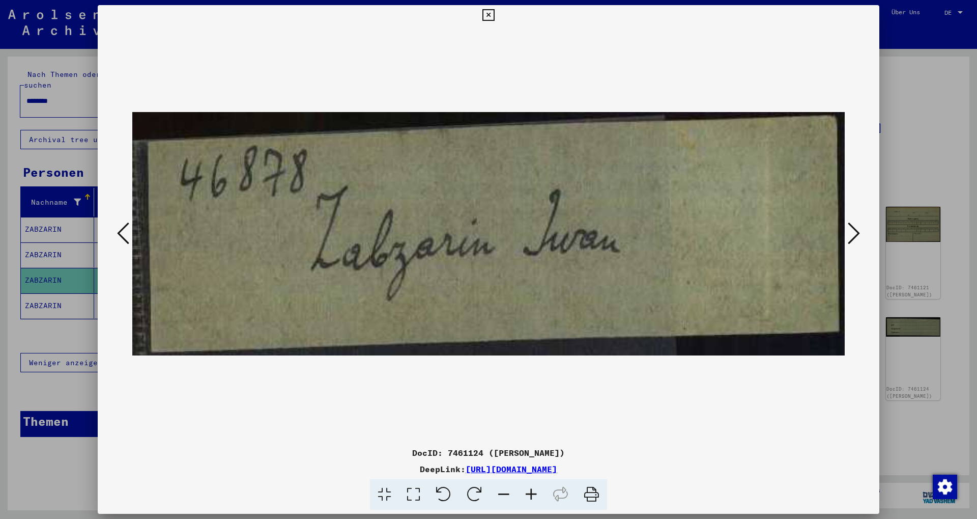
click at [857, 236] on icon at bounding box center [854, 233] width 12 height 24
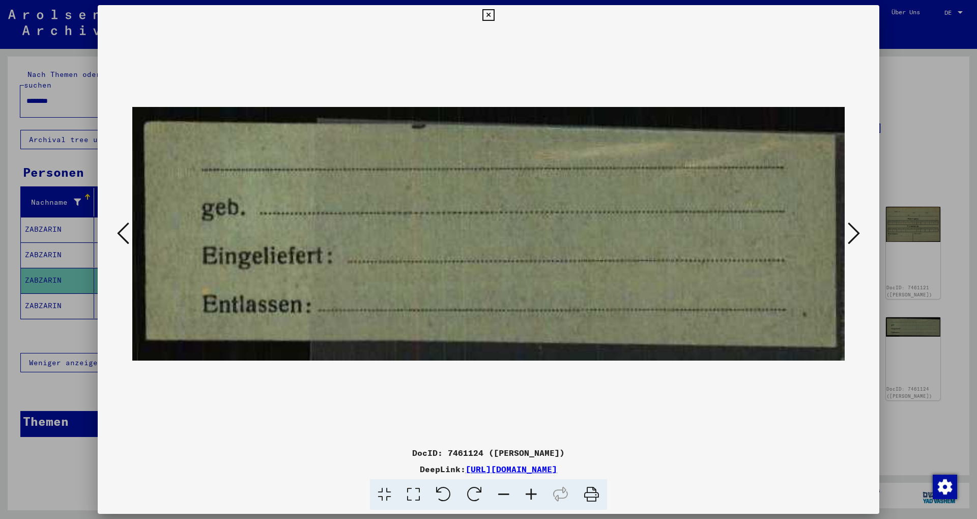
click at [857, 236] on icon at bounding box center [854, 233] width 12 height 24
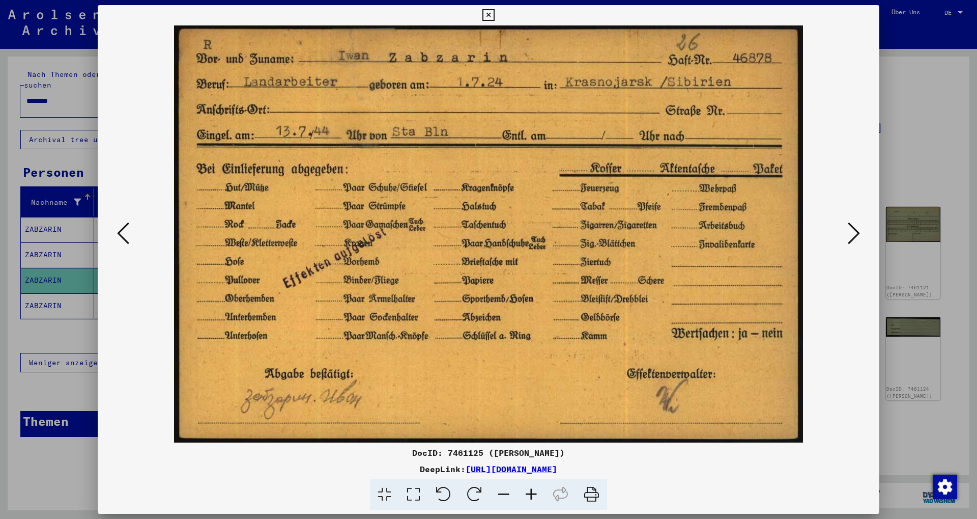
click at [857, 236] on icon at bounding box center [854, 233] width 12 height 24
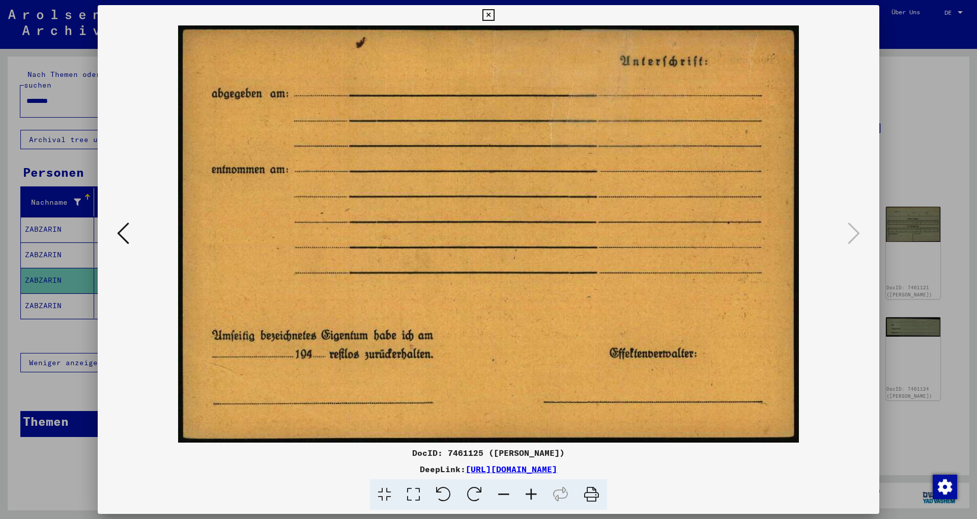
click at [921, 138] on div at bounding box center [488, 259] width 977 height 519
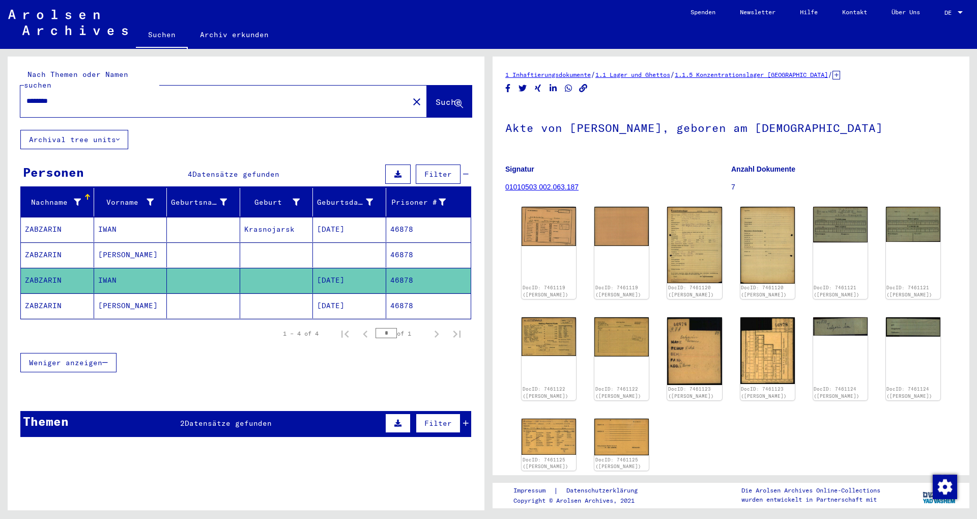
click at [176, 242] on mat-cell at bounding box center [203, 254] width 73 height 25
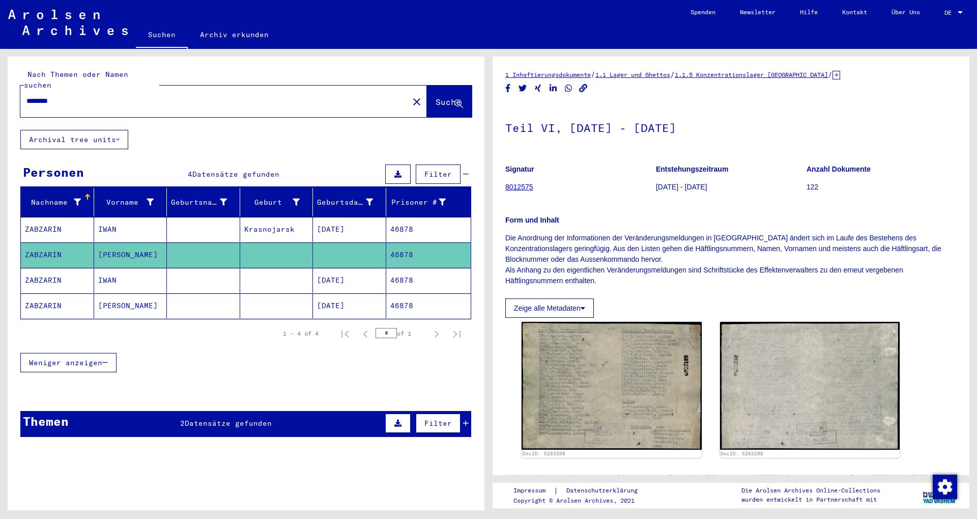
click at [167, 217] on mat-cell at bounding box center [203, 229] width 73 height 25
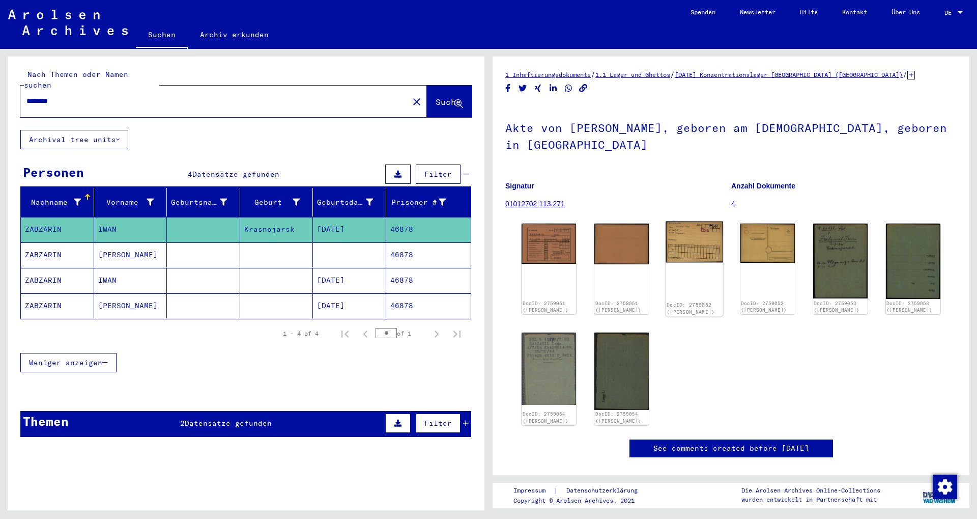
click at [696, 242] on img at bounding box center [695, 241] width 58 height 41
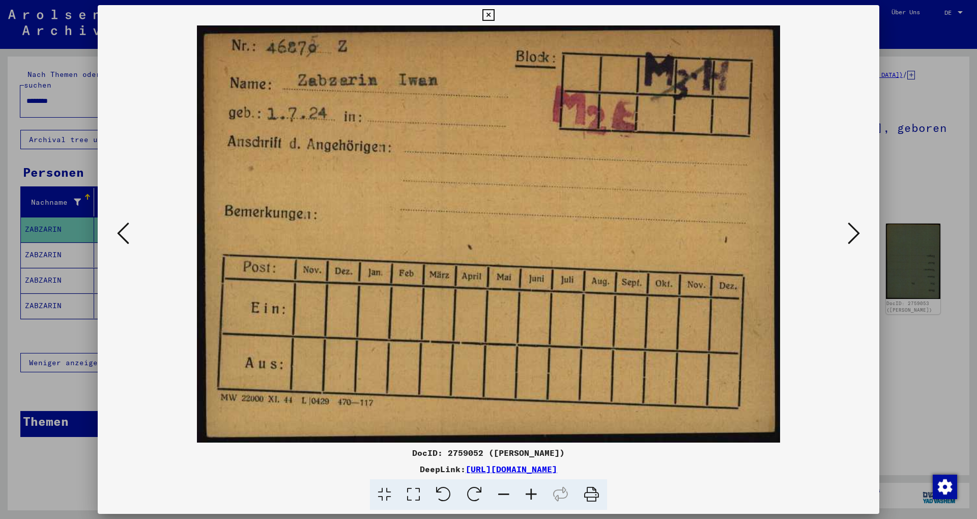
click at [851, 237] on icon at bounding box center [854, 233] width 12 height 24
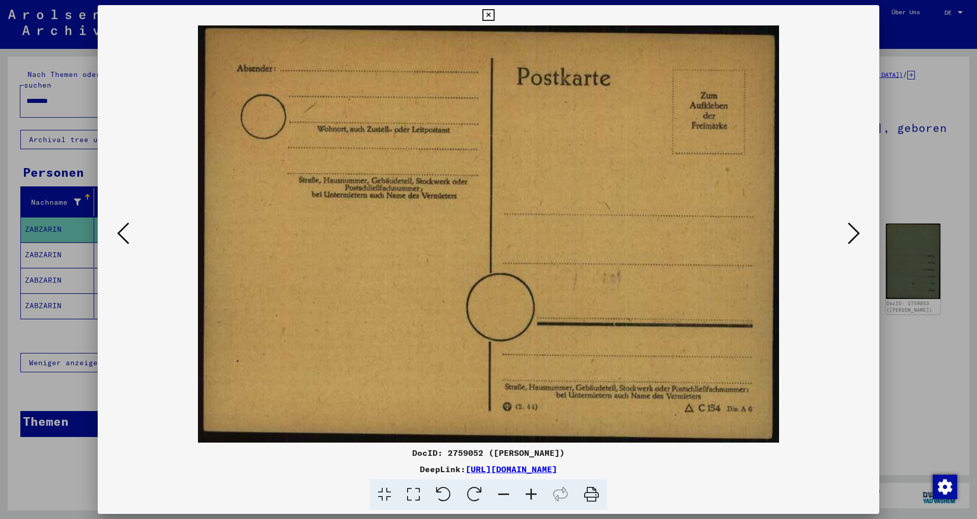
click at [851, 237] on icon at bounding box center [854, 233] width 12 height 24
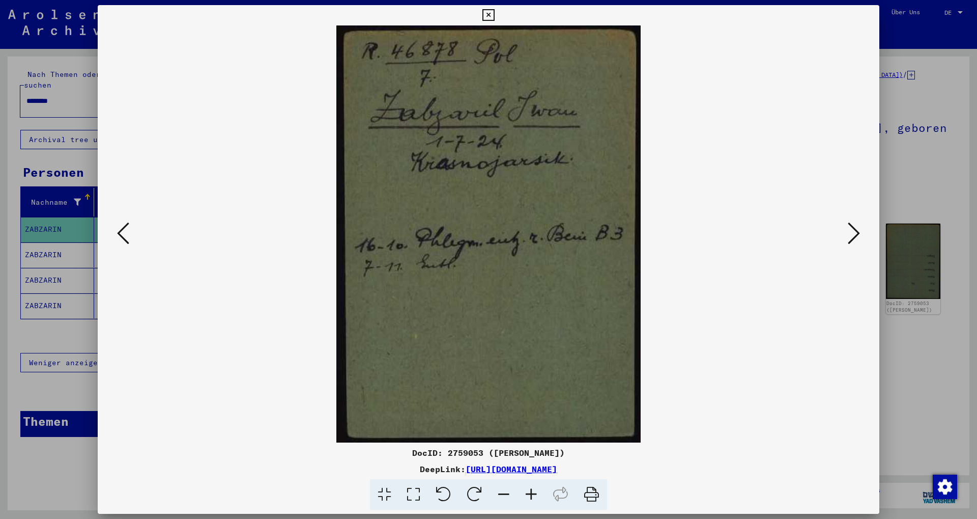
click at [859, 231] on icon at bounding box center [854, 233] width 12 height 24
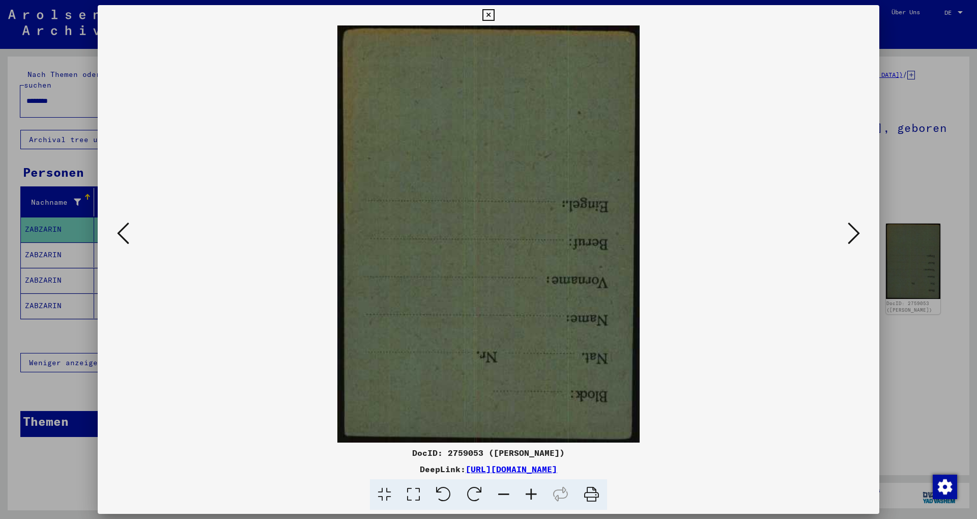
click at [859, 231] on icon at bounding box center [854, 233] width 12 height 24
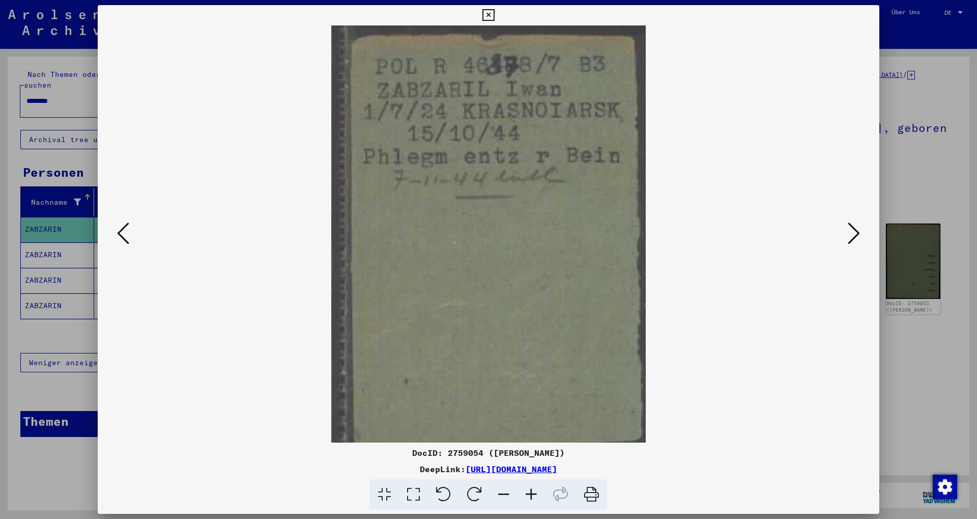
click at [849, 231] on icon at bounding box center [854, 233] width 12 height 24
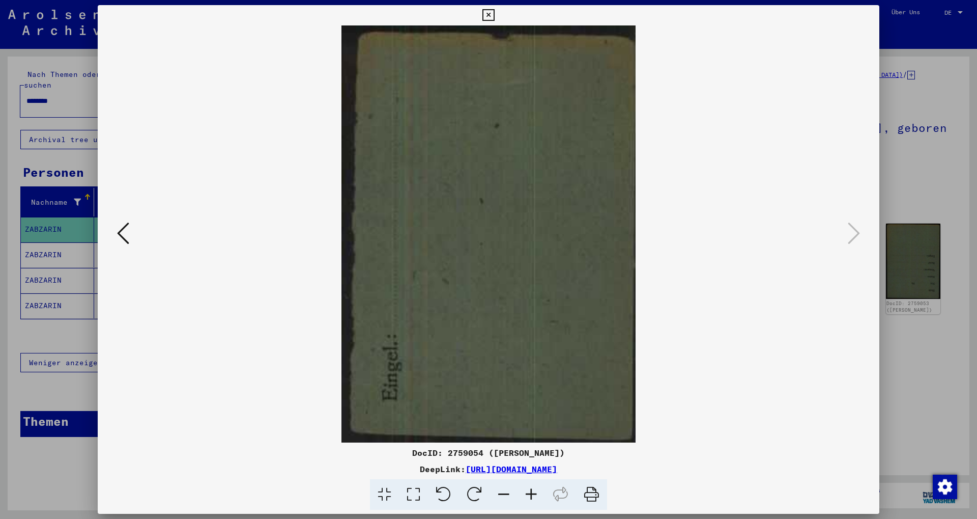
click at [922, 144] on div at bounding box center [488, 259] width 977 height 519
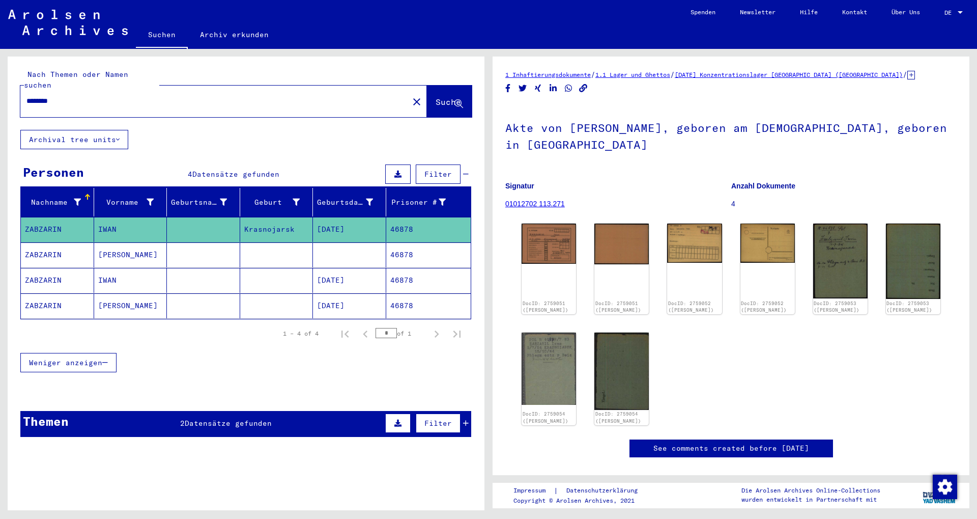
click at [219, 35] on link "Archiv erkunden" at bounding box center [234, 34] width 93 height 24
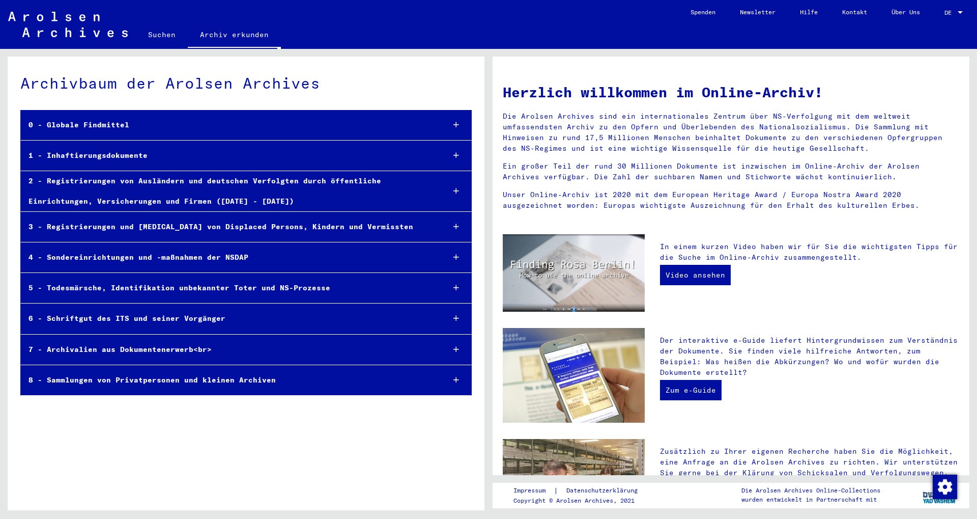
click at [199, 161] on div "1 - Inhaftierungsdokumente" at bounding box center [228, 156] width 415 height 20
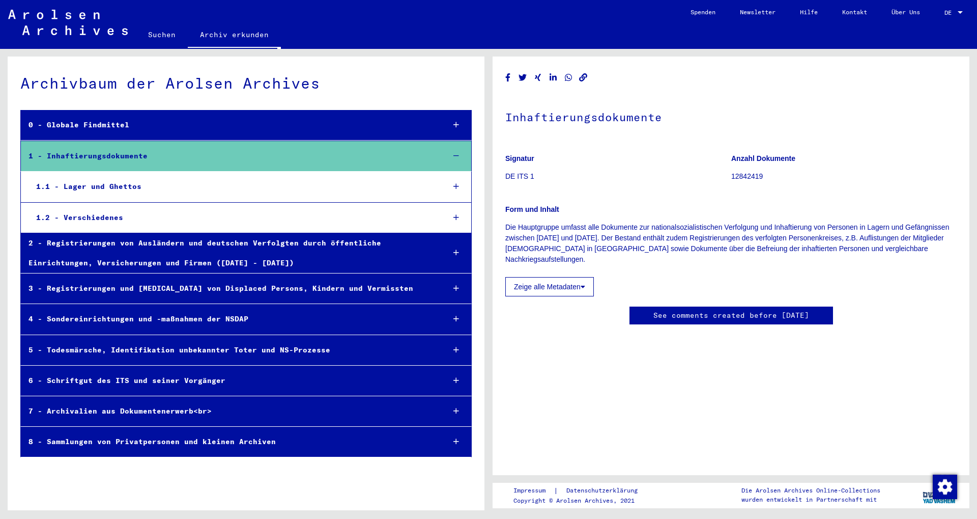
click at [164, 179] on div "1.1 - Lager und Ghettos" at bounding box center [233, 187] width 408 height 20
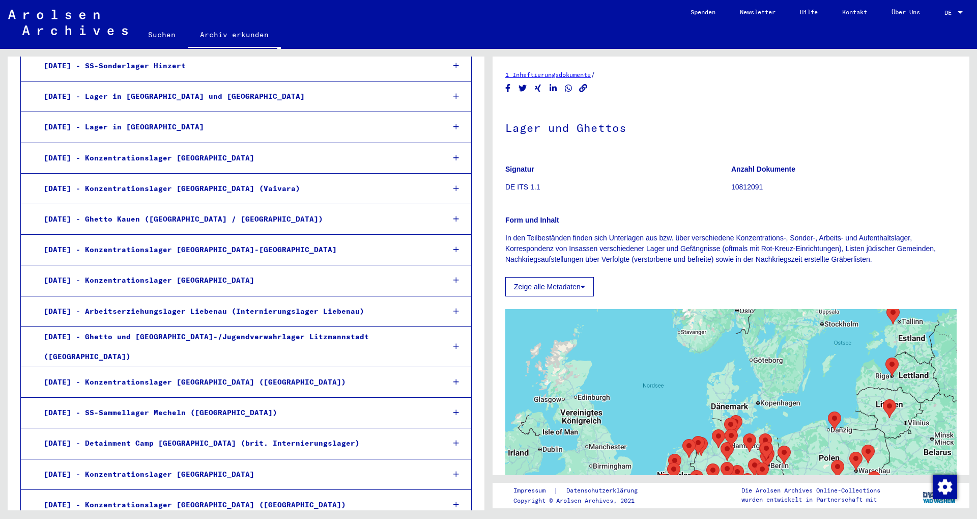
click at [139, 490] on mat-tree-node "[DATE] - Konzentrationslager [GEOGRAPHIC_DATA] ([GEOGRAPHIC_DATA])" at bounding box center [246, 505] width 452 height 31
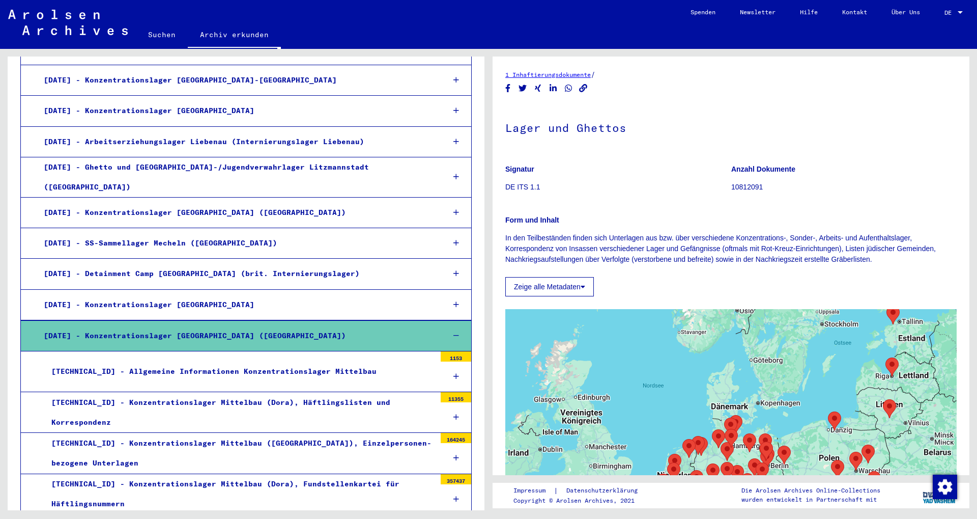
scroll to position [824, 0]
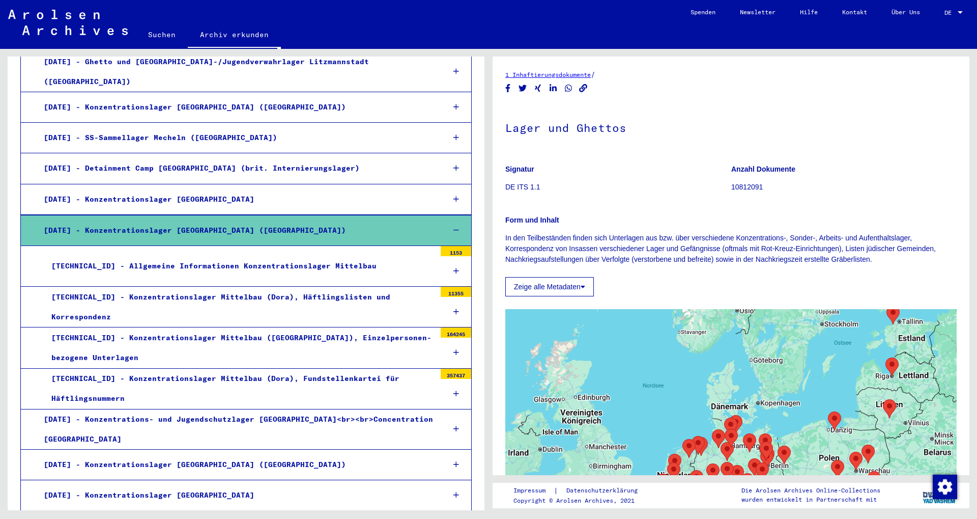
click at [228, 256] on div "[TECHNICAL_ID] - Allgemeine Informationen Konzentrationslager Mittelbau" at bounding box center [240, 266] width 392 height 20
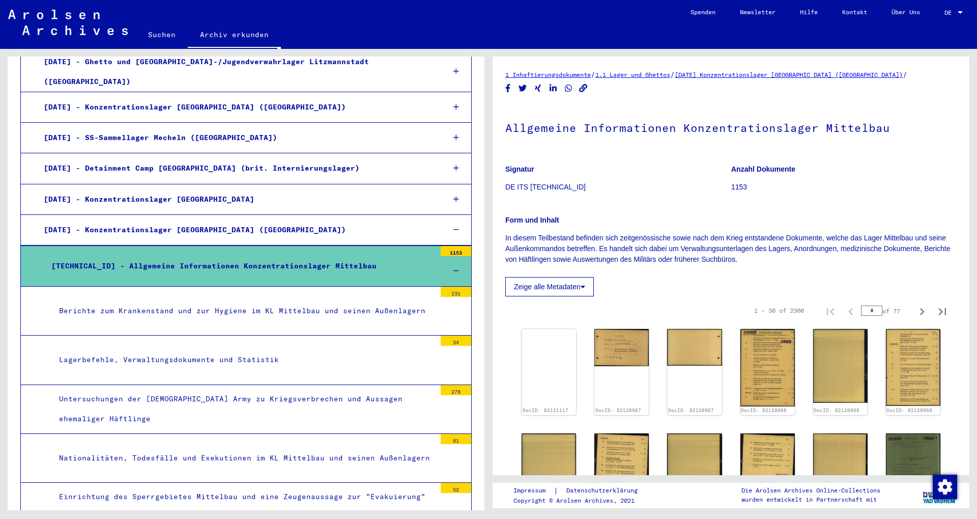
click at [228, 256] on div "[TECHNICAL_ID] - Allgemeine Informationen Konzentrationslager Mittelbau" at bounding box center [240, 266] width 392 height 20
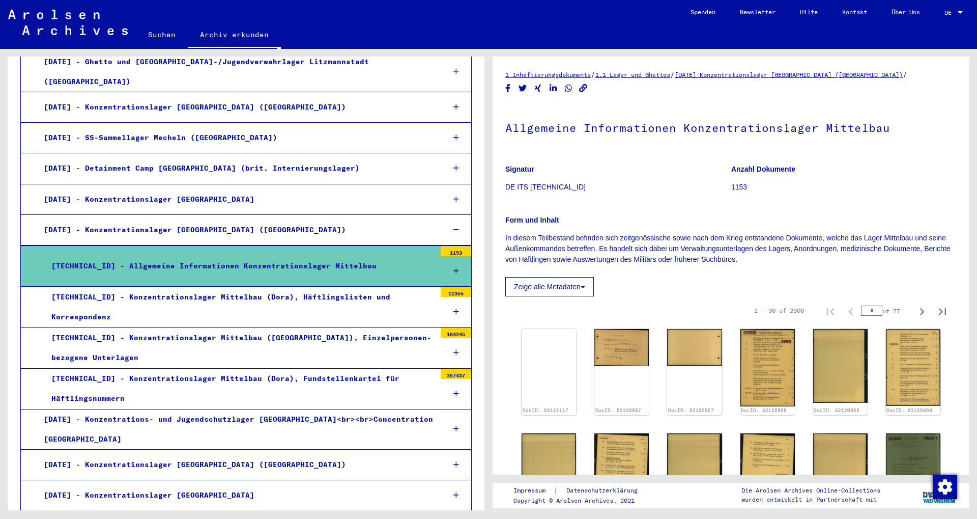
click at [230, 301] on div "[TECHNICAL_ID] - Konzentrationslager Mittelbau (Dora), Häftlingslisten und Korr…" at bounding box center [240, 307] width 392 height 40
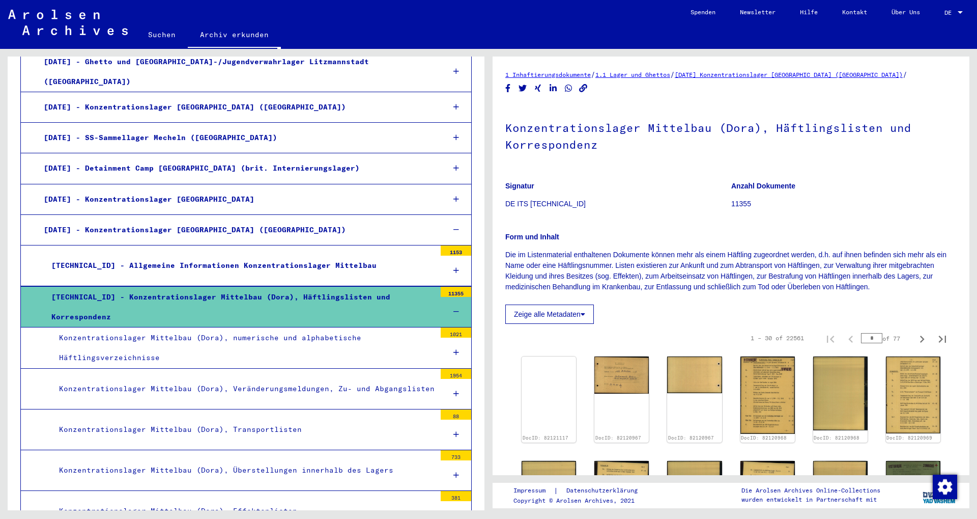
click at [241, 341] on div "Konzentrationslager Mittelbau (Dora), numerische und alphabetische Häftlingsver…" at bounding box center [243, 348] width 384 height 40
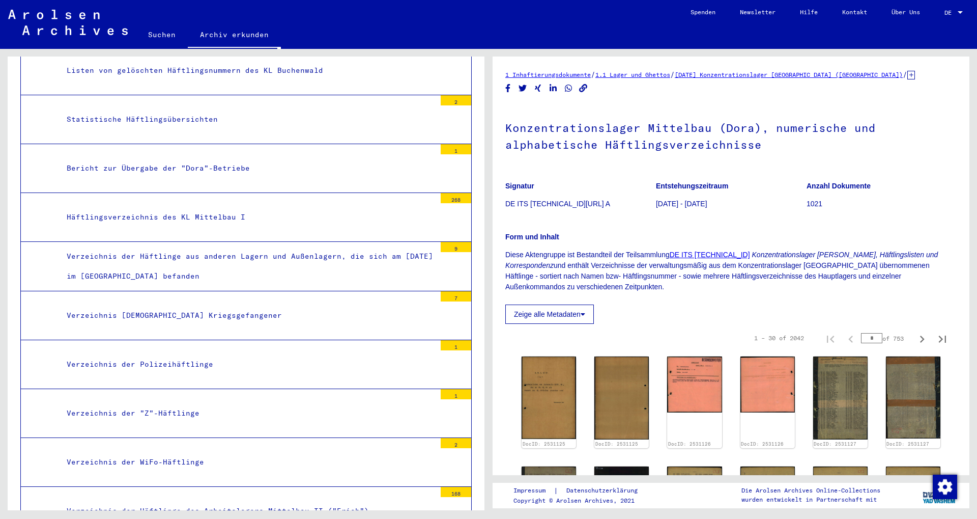
scroll to position [1209, 0]
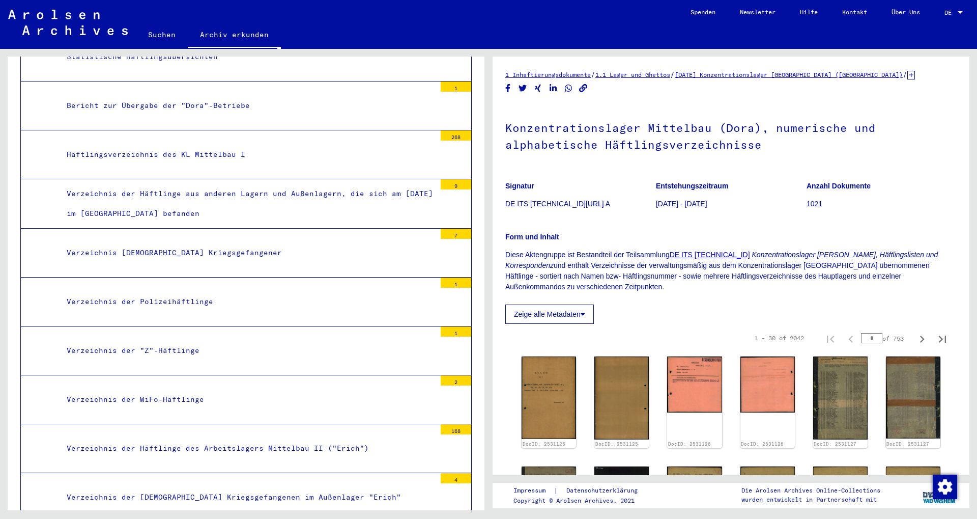
click at [264, 438] on div "Verzeichnis der Häftlinge des Arbeitslagers Mittelbau II ("Erich")" at bounding box center [247, 448] width 377 height 20
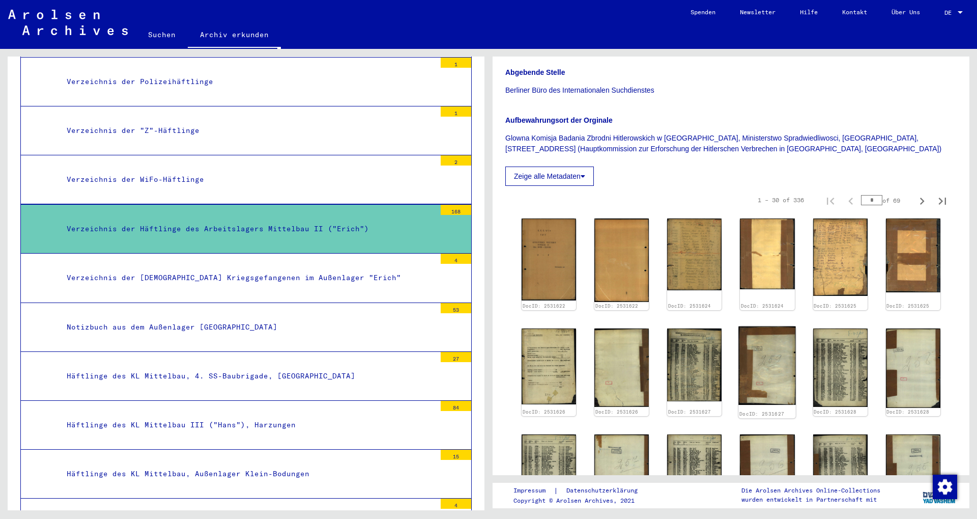
scroll to position [275, 0]
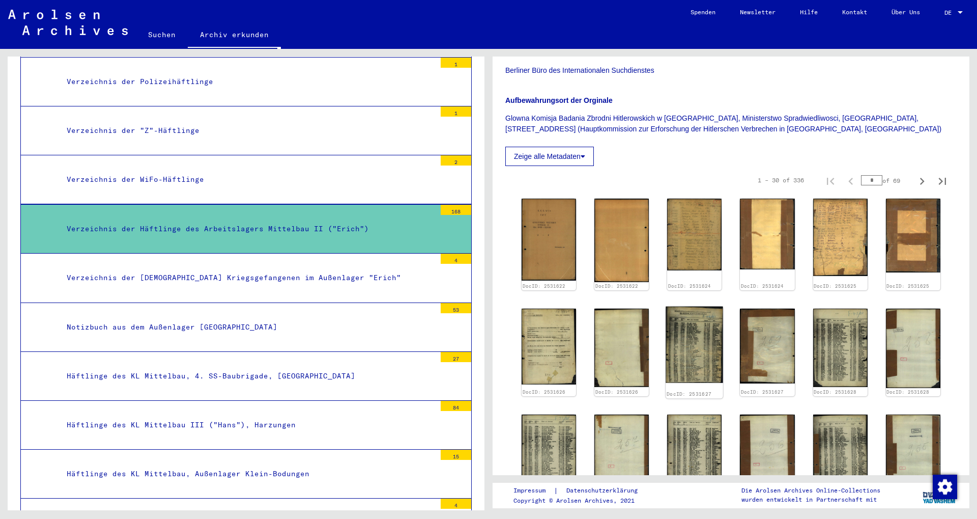
click at [693, 328] on img at bounding box center [695, 344] width 58 height 76
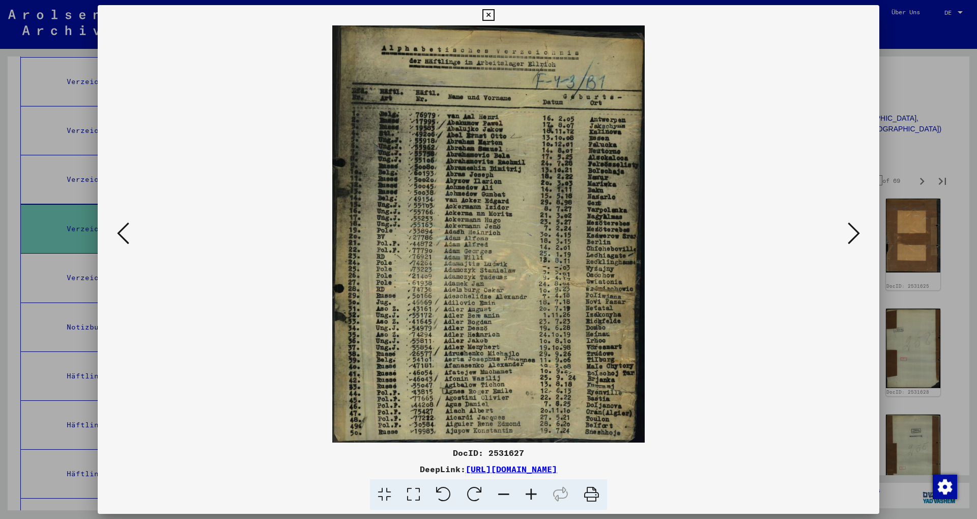
drag, startPoint x: 904, startPoint y: 150, endPoint x: 912, endPoint y: 153, distance: 9.4
click at [904, 148] on div at bounding box center [488, 259] width 977 height 519
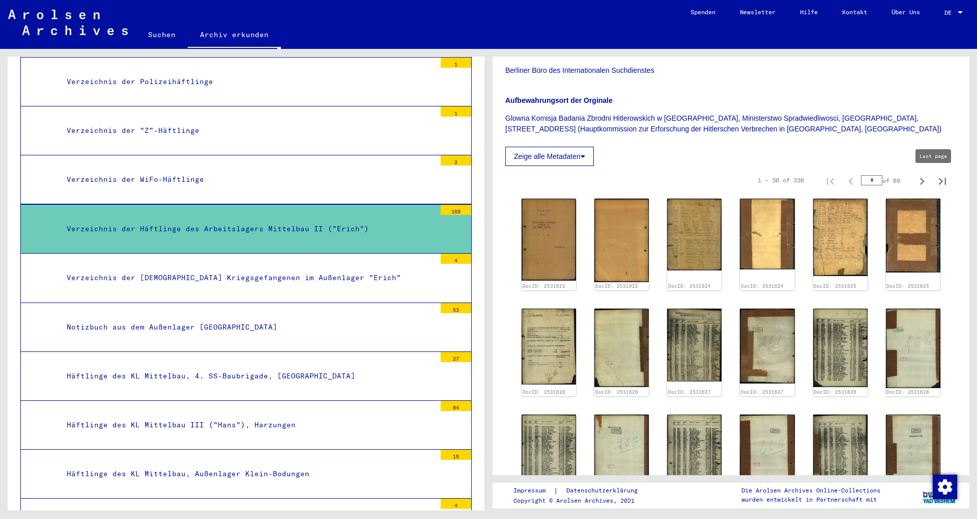
click at [939, 181] on icon "Last page" at bounding box center [942, 181] width 7 height 7
type input "**"
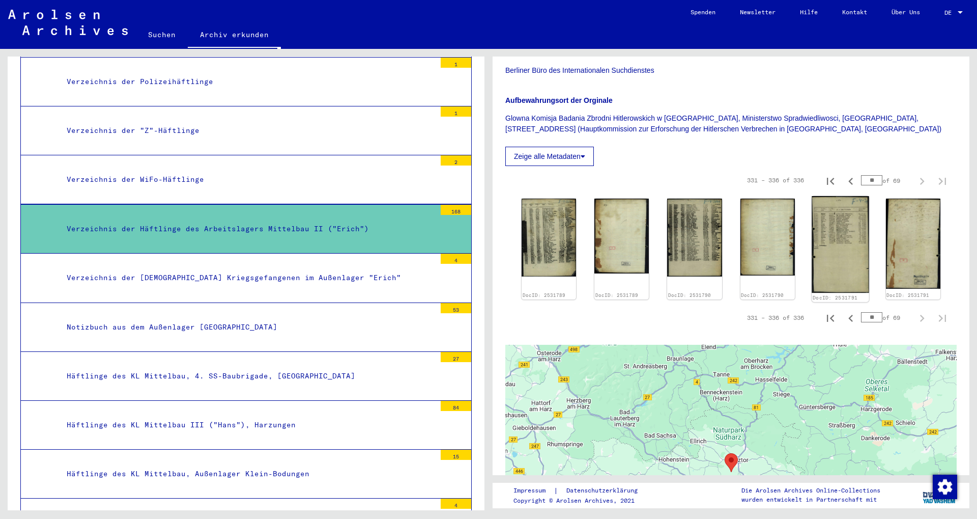
click at [817, 236] on img at bounding box center [841, 244] width 58 height 97
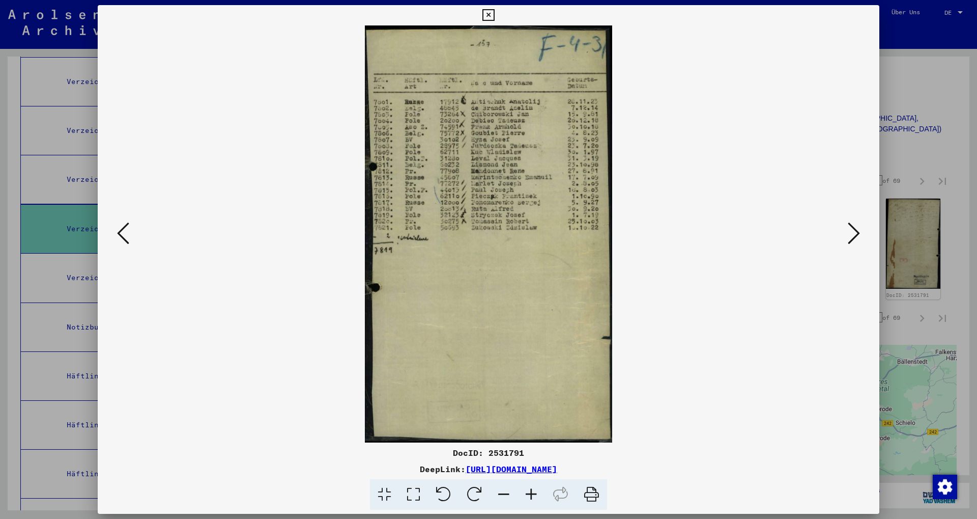
click at [125, 244] on icon at bounding box center [123, 233] width 12 height 24
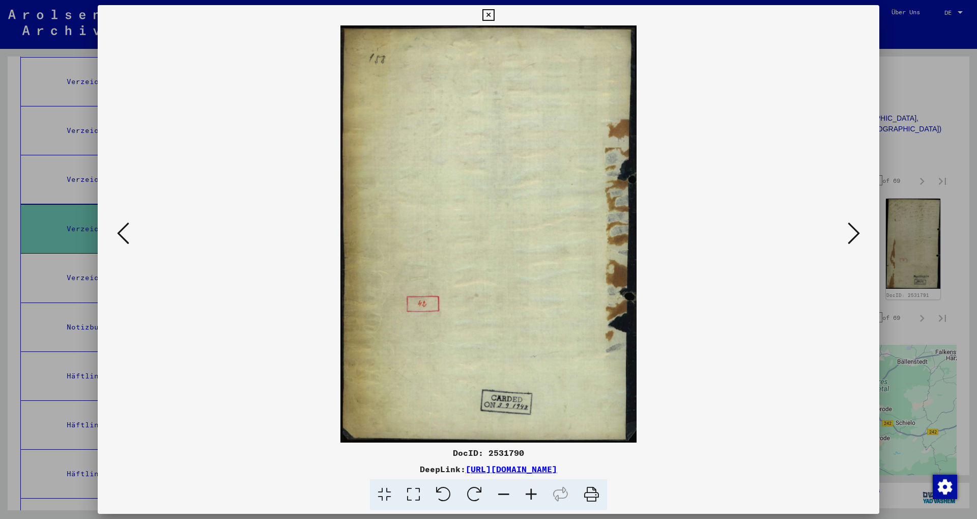
click at [126, 244] on icon at bounding box center [123, 233] width 12 height 24
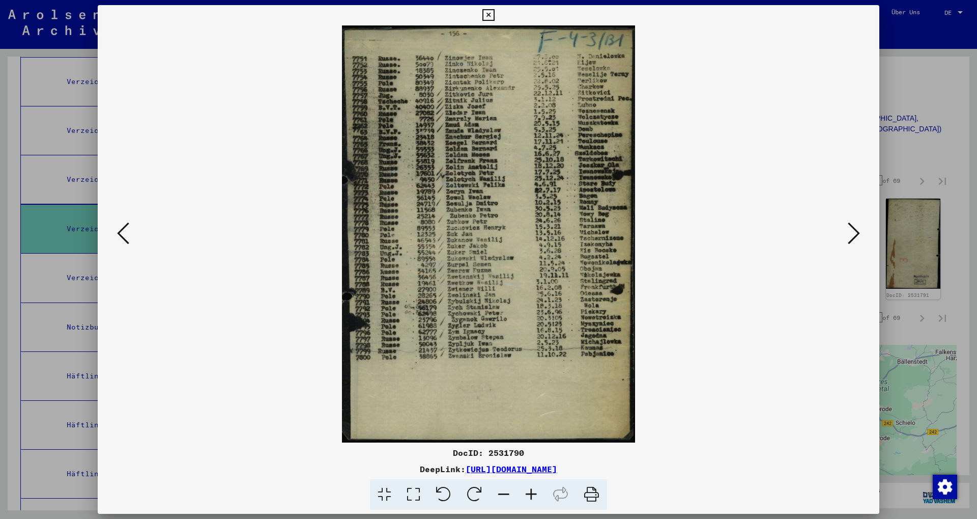
click at [127, 243] on icon at bounding box center [123, 233] width 12 height 24
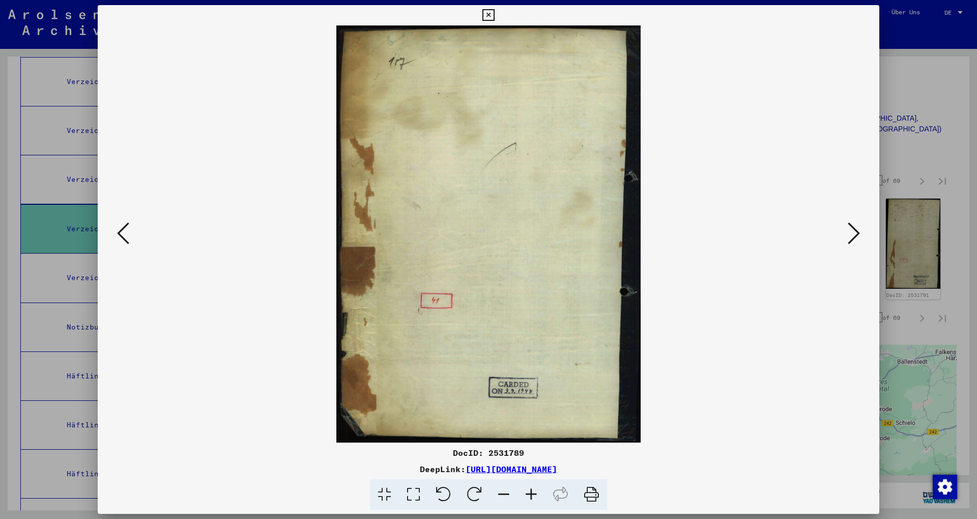
click at [127, 243] on icon at bounding box center [123, 233] width 12 height 24
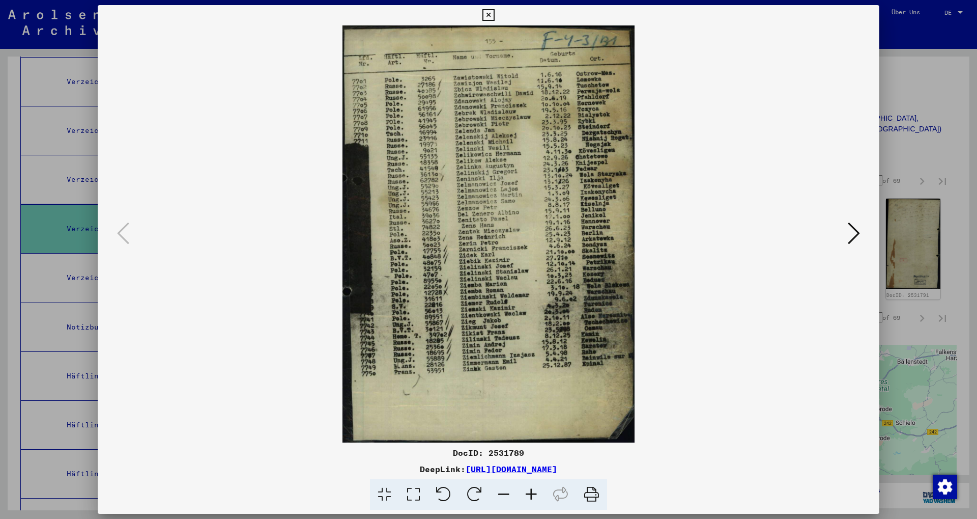
click at [891, 95] on div at bounding box center [488, 259] width 977 height 519
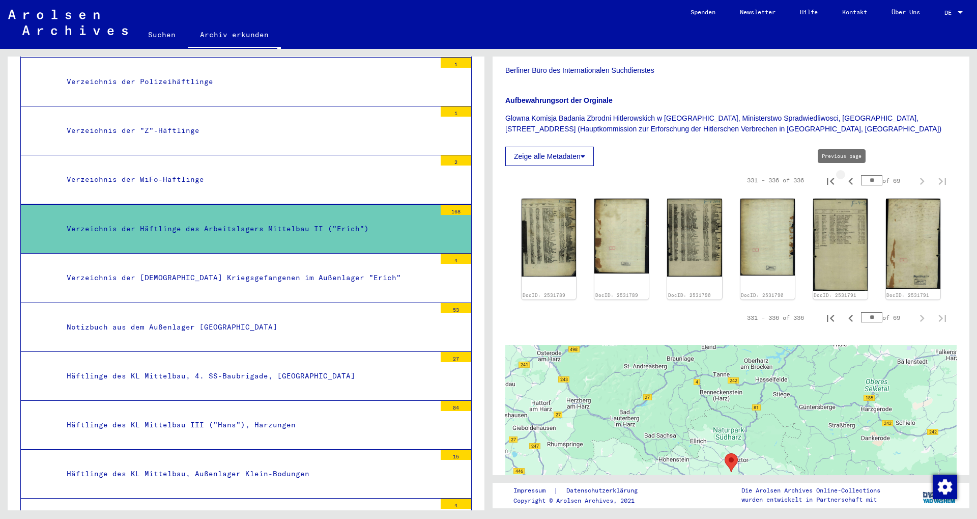
click at [844, 179] on icon "Previous page" at bounding box center [851, 181] width 14 height 14
type input "**"
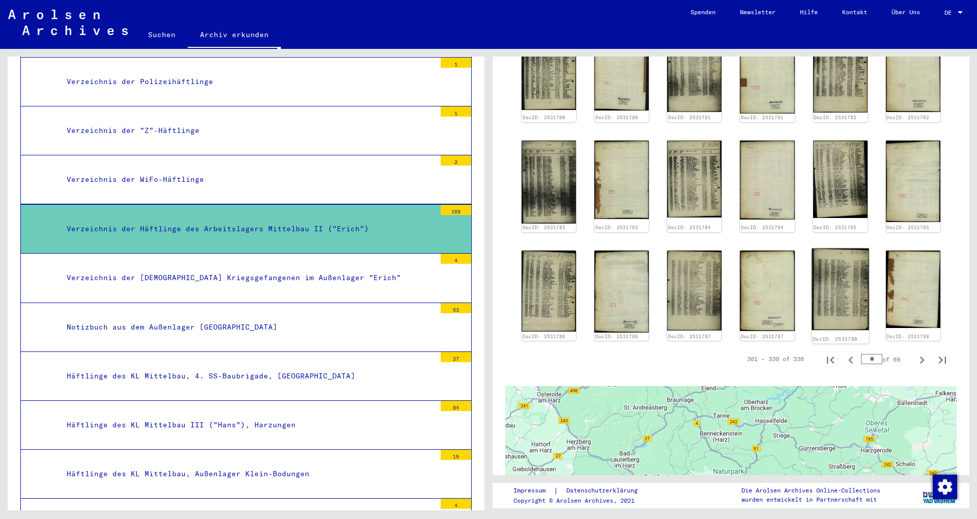
click at [850, 285] on img at bounding box center [841, 289] width 58 height 82
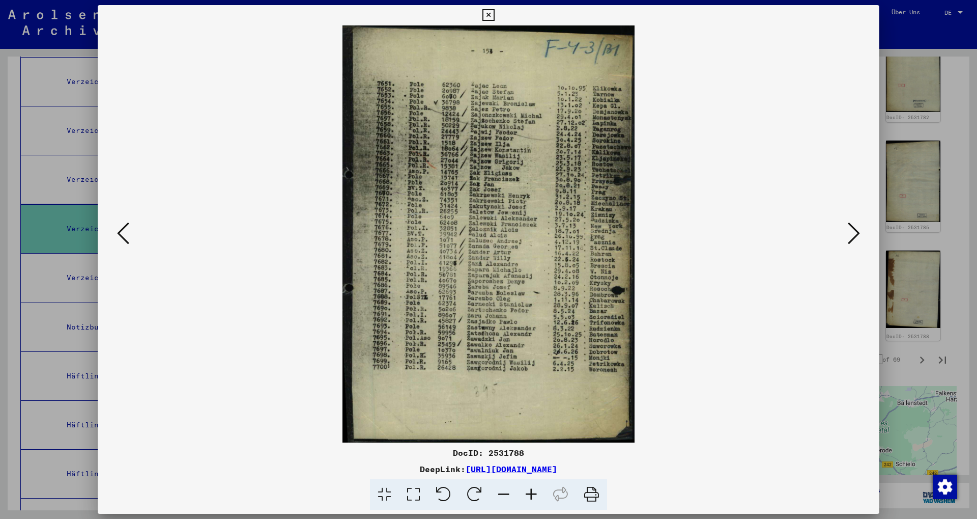
scroll to position [661, 0]
click at [125, 230] on icon at bounding box center [123, 233] width 12 height 24
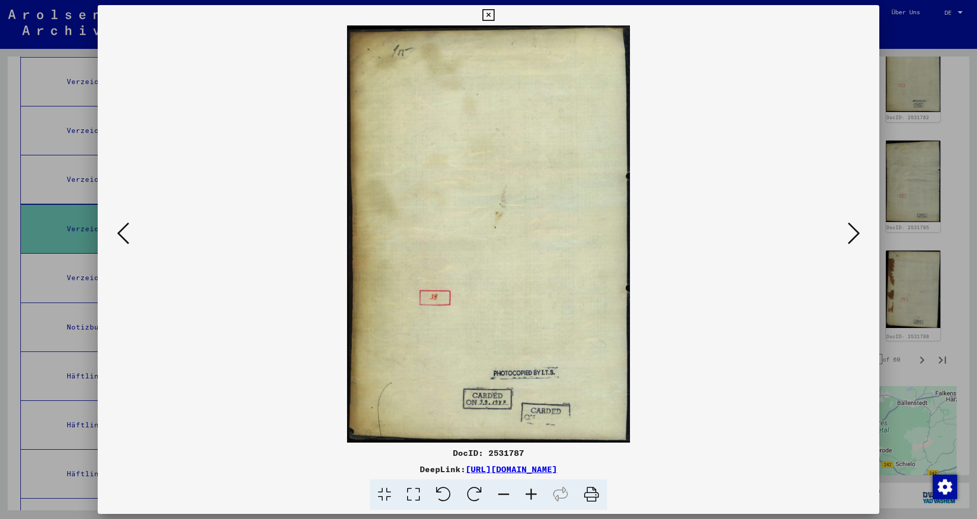
click at [125, 230] on icon at bounding box center [123, 233] width 12 height 24
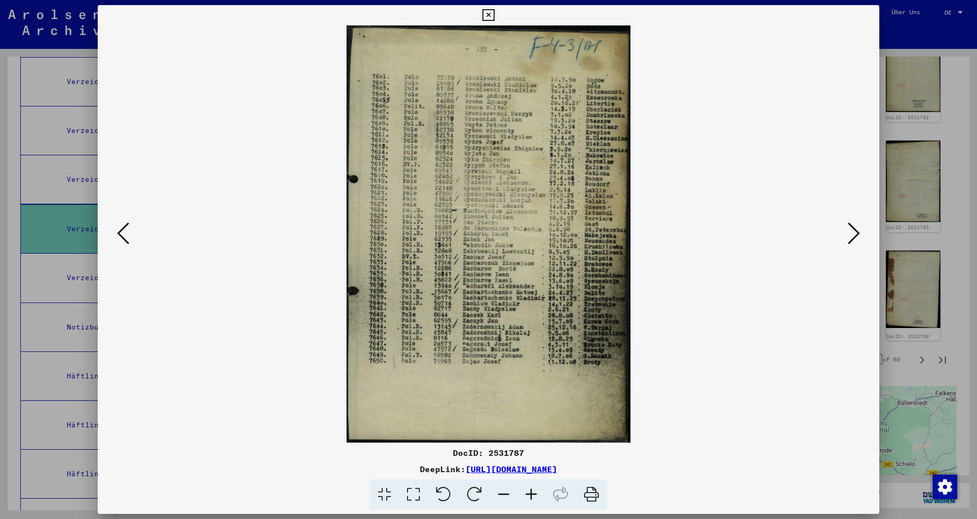
click at [897, 38] on div at bounding box center [488, 259] width 977 height 519
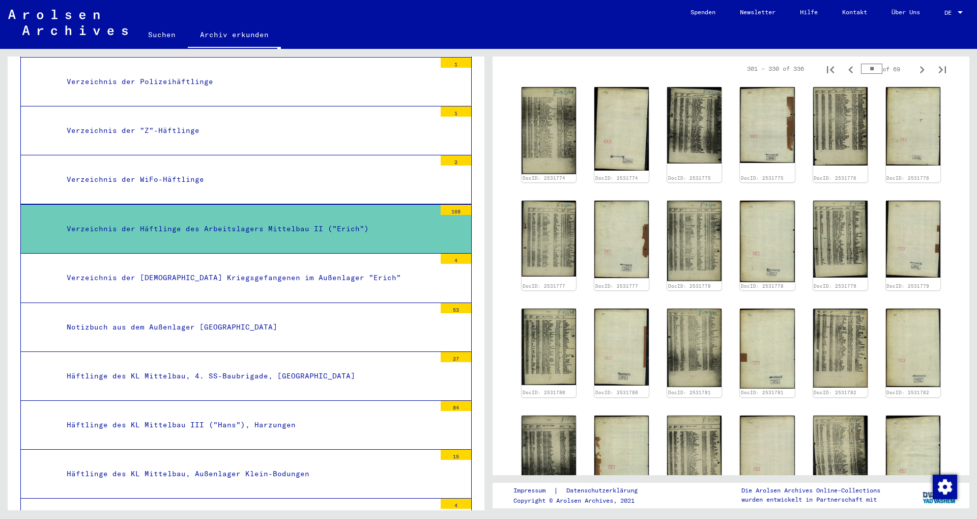
scroll to position [166, 0]
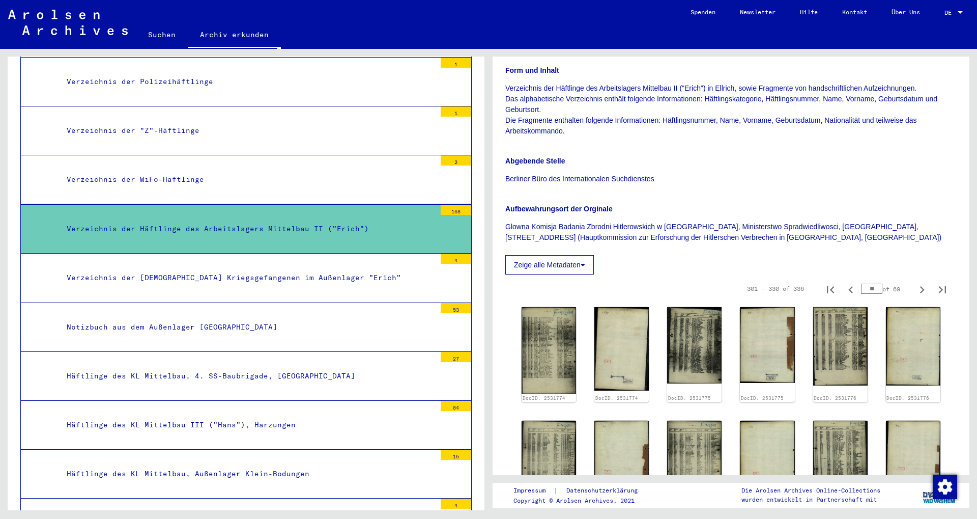
click at [201, 415] on div "Häftlinge des KL Mittelbau III ("Hans"), Harzungen" at bounding box center [247, 425] width 377 height 20
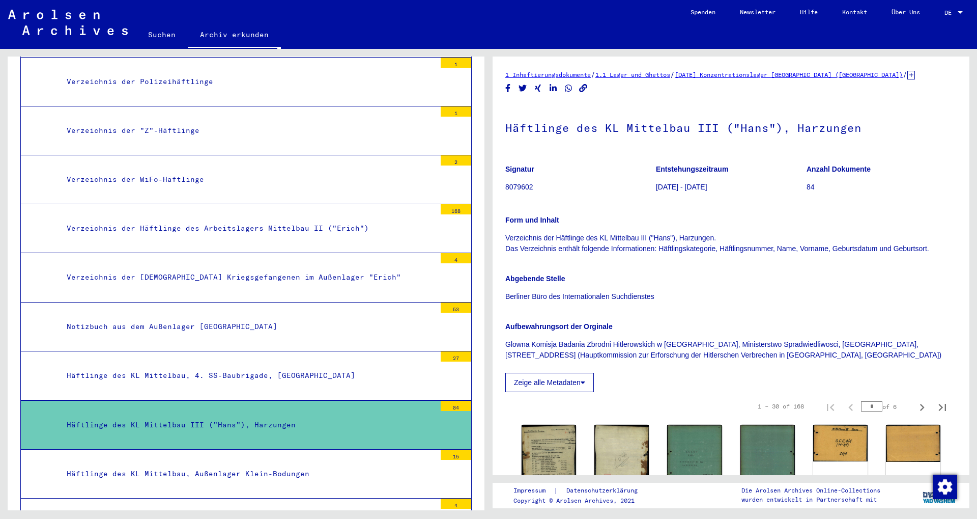
scroll to position [275, 0]
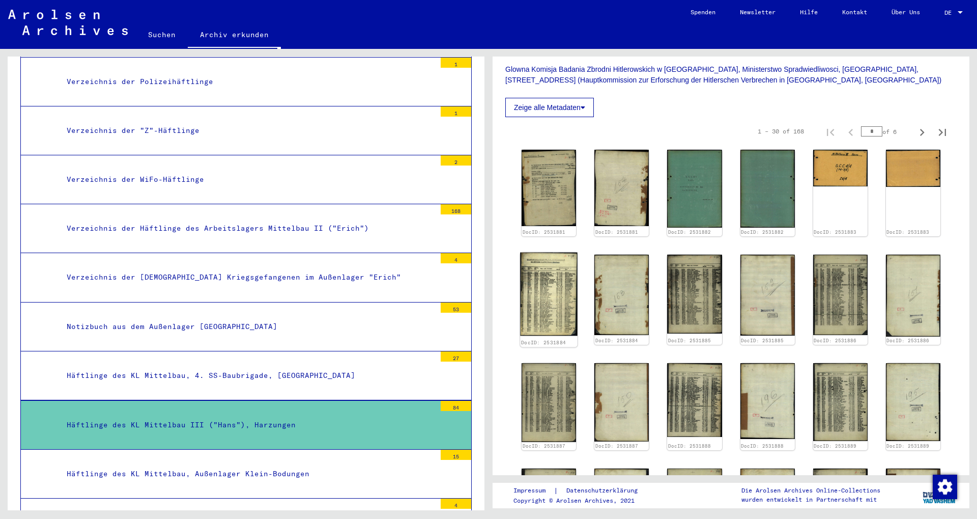
click at [556, 292] on img at bounding box center [549, 293] width 58 height 83
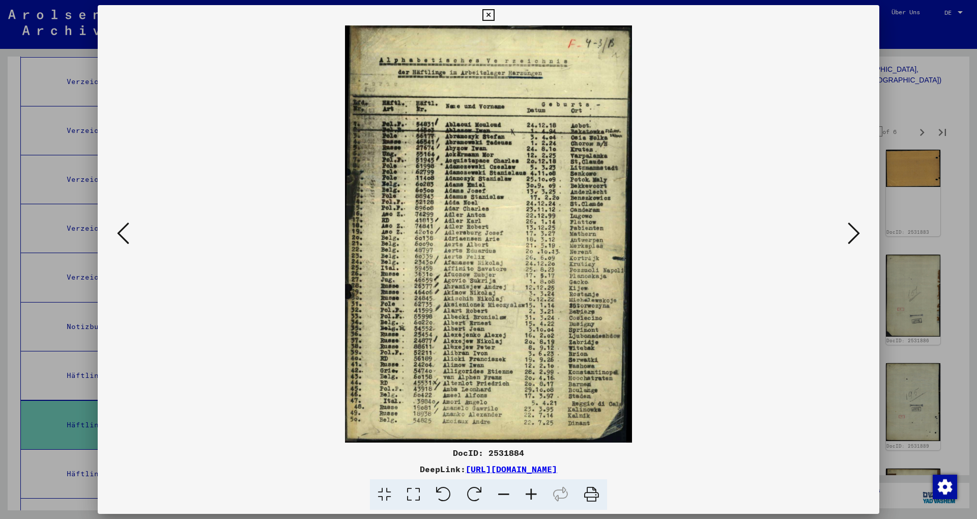
click at [918, 99] on div at bounding box center [488, 259] width 977 height 519
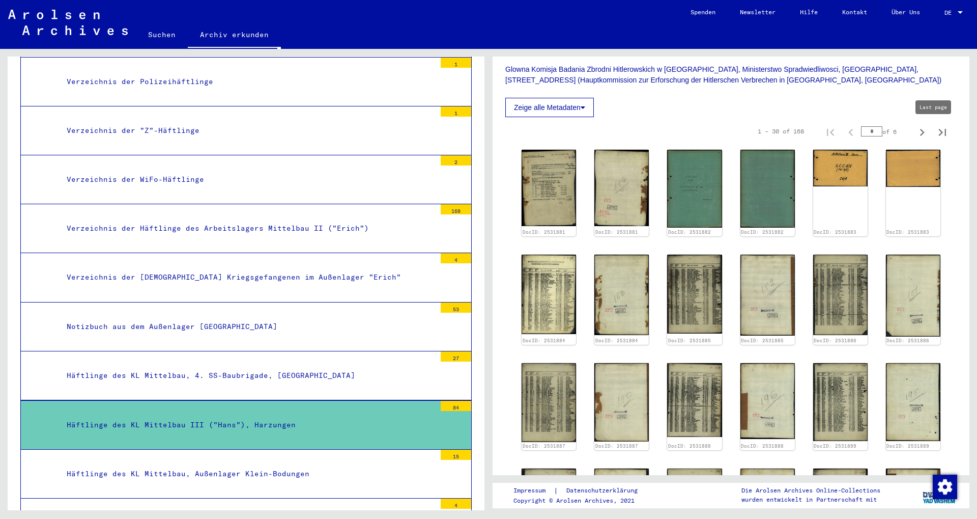
click at [940, 131] on icon "Last page" at bounding box center [943, 132] width 14 height 14
type input "*"
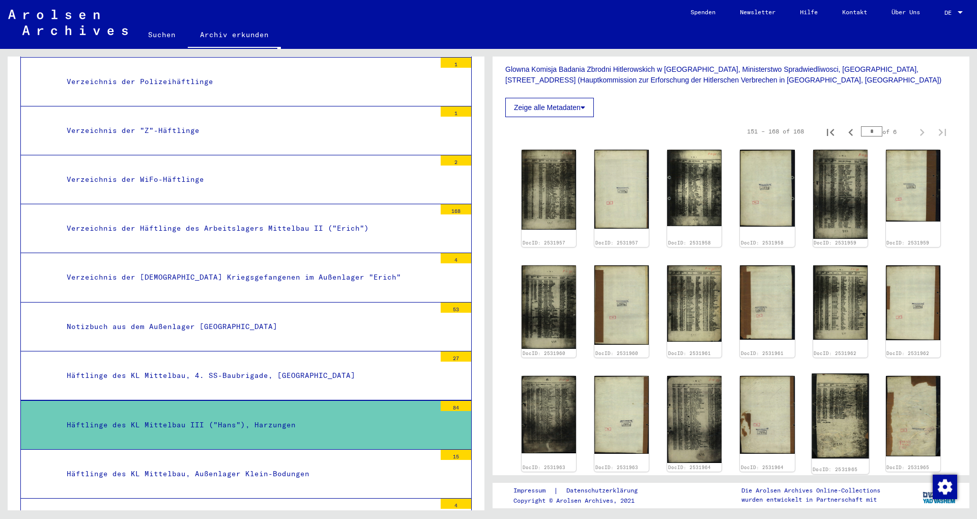
click at [828, 404] on img at bounding box center [841, 415] width 58 height 85
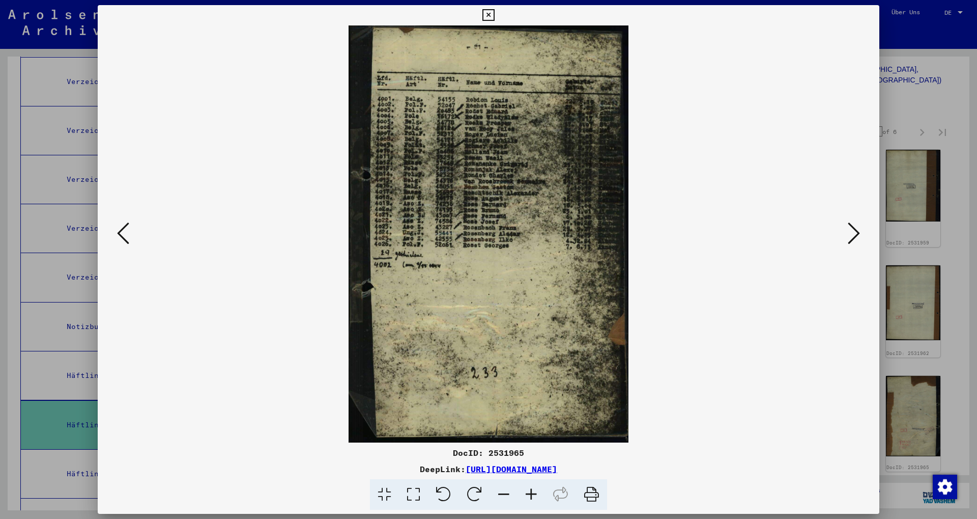
click at [126, 240] on icon at bounding box center [123, 233] width 12 height 24
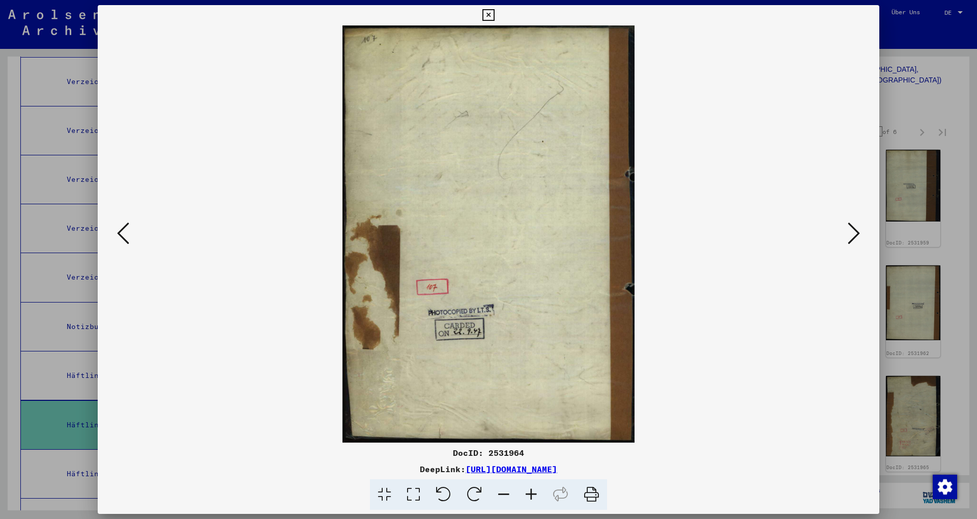
click at [126, 240] on icon at bounding box center [123, 233] width 12 height 24
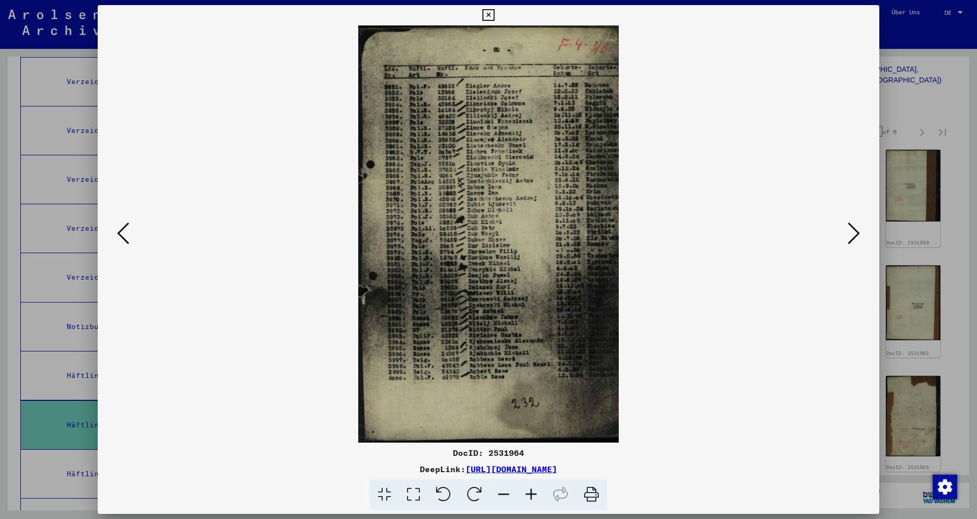
click at [126, 240] on icon at bounding box center [123, 233] width 12 height 24
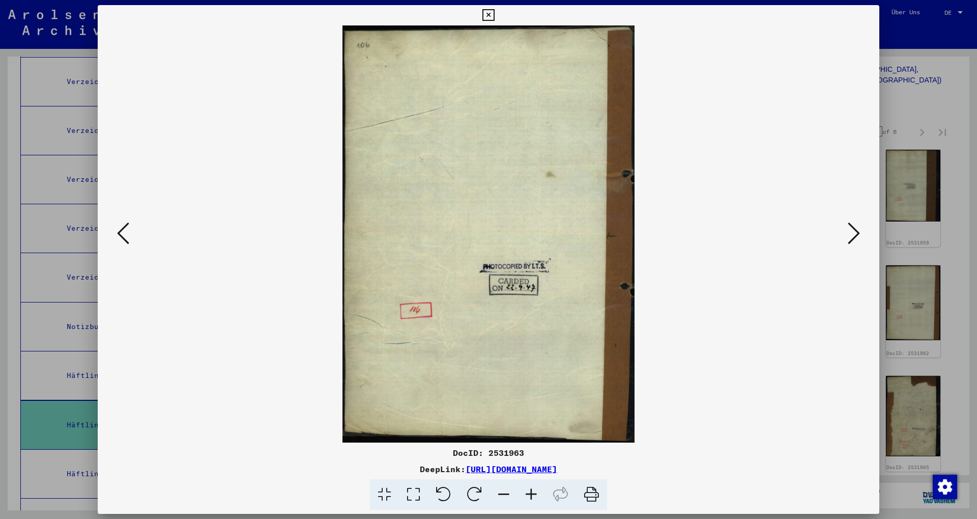
click at [126, 240] on icon at bounding box center [123, 233] width 12 height 24
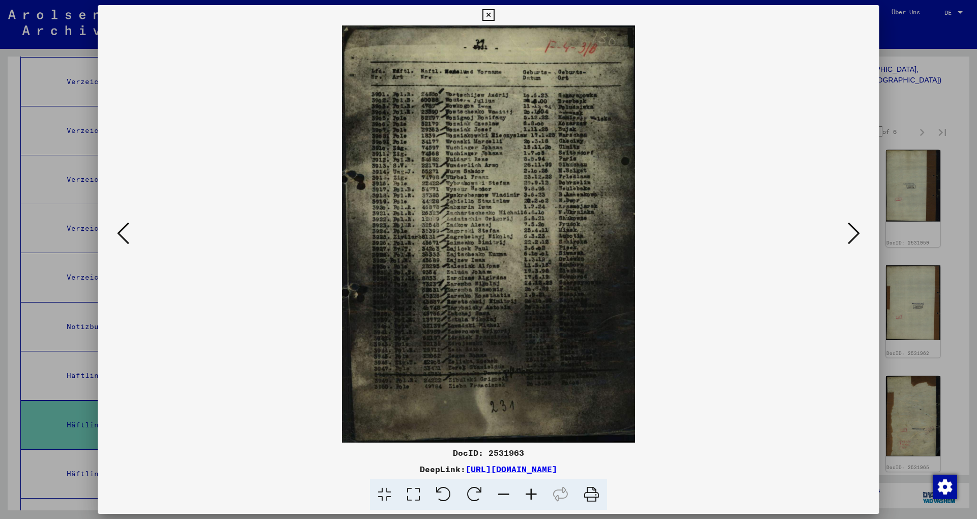
click at [895, 87] on div at bounding box center [488, 259] width 977 height 519
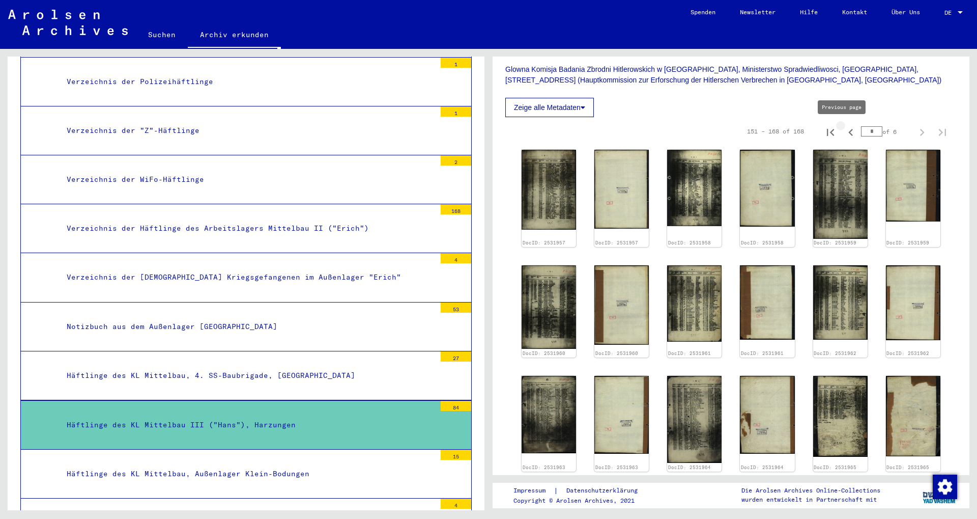
click at [846, 132] on icon "Previous page" at bounding box center [851, 132] width 14 height 14
type input "*"
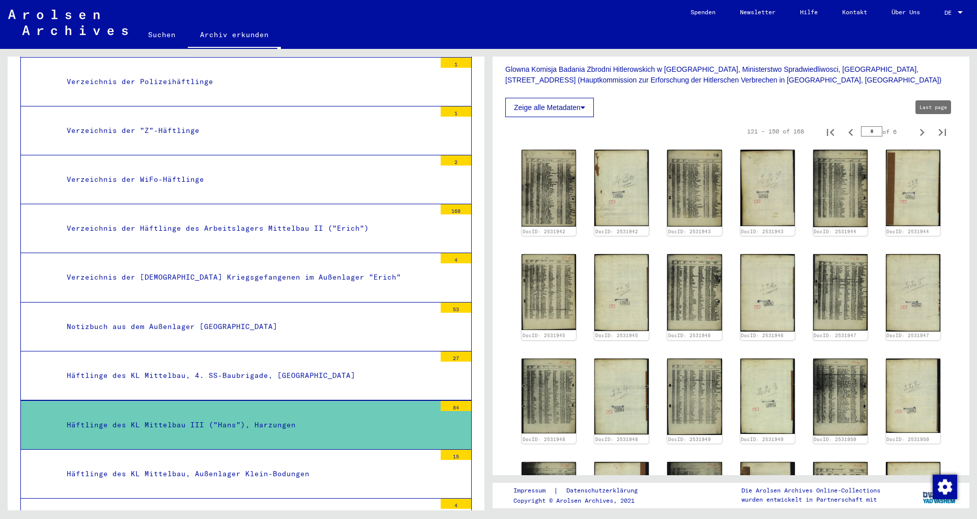
click at [936, 129] on icon "Last page" at bounding box center [943, 132] width 14 height 14
type input "*"
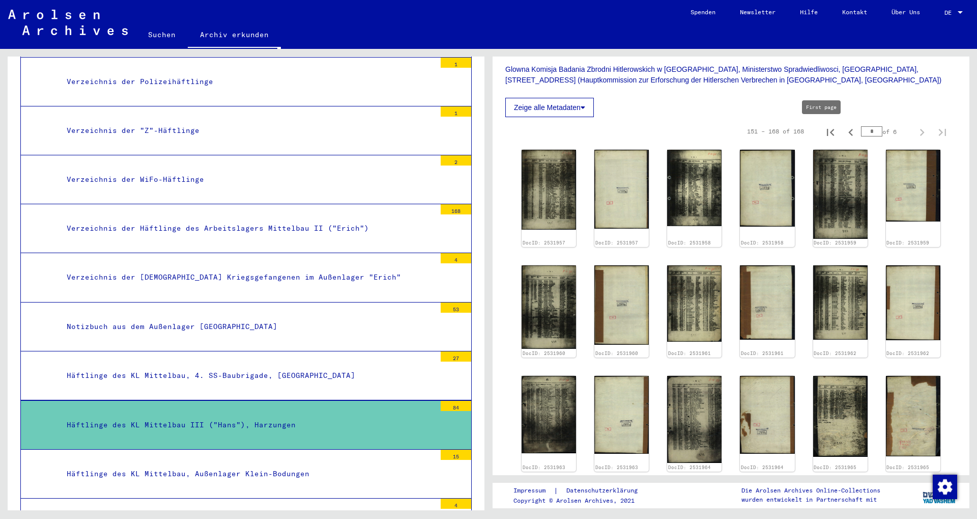
click at [825, 129] on icon "First page" at bounding box center [831, 132] width 14 height 14
type input "*"
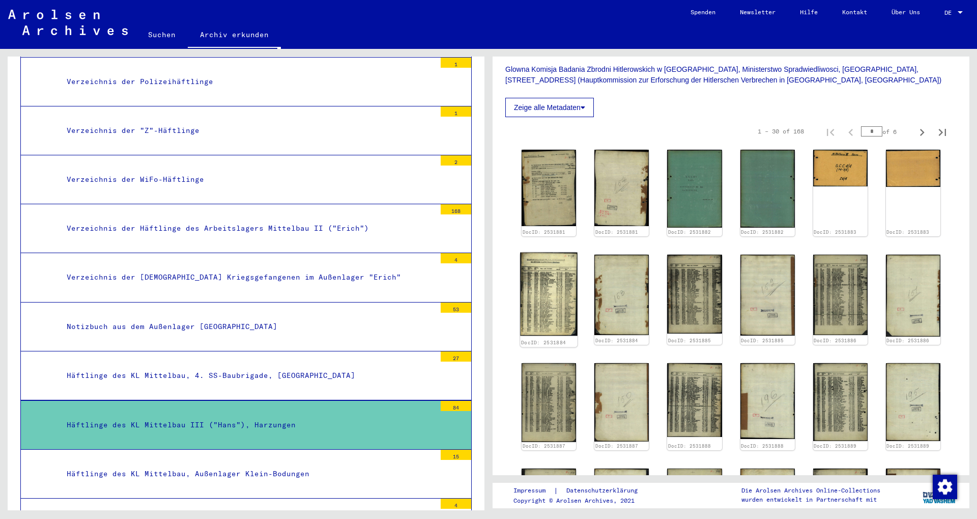
click at [554, 283] on img at bounding box center [549, 293] width 58 height 83
